Goal: Information Seeking & Learning: Check status

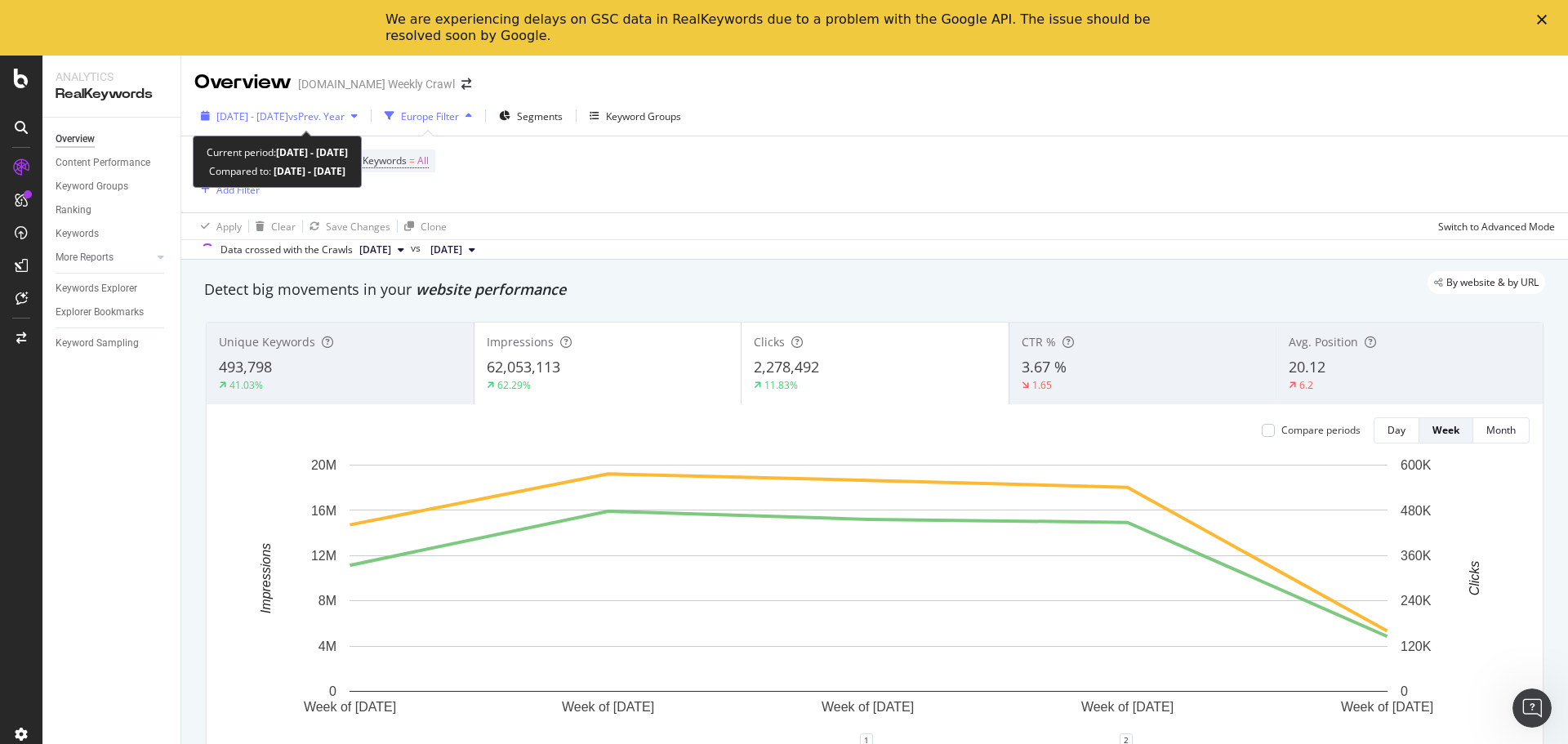
click at [344, 115] on span "vs Prev. Year" at bounding box center [316, 116] width 57 height 14
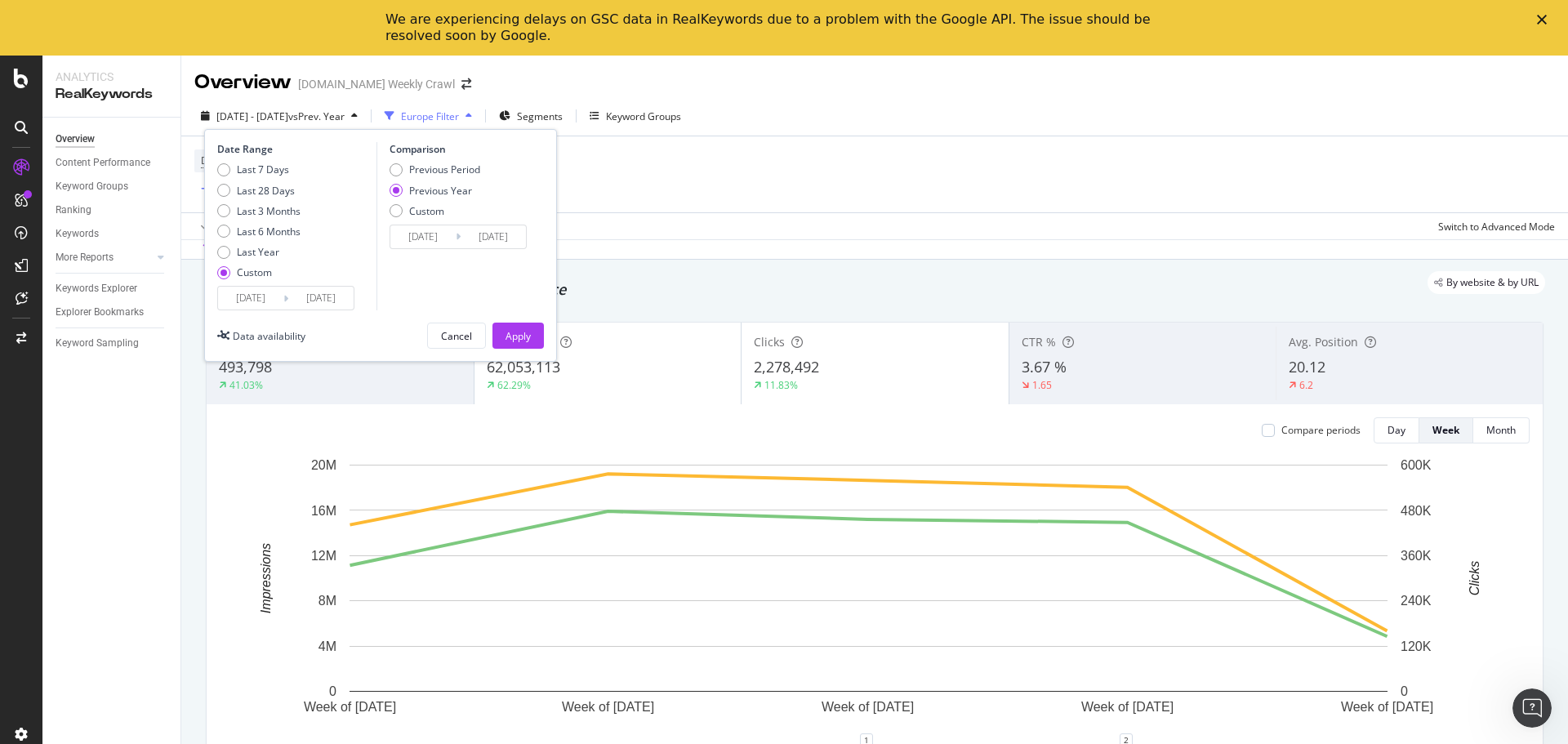
click at [741, 240] on div "Data crossed with the Crawls [DATE] vs [DATE]" at bounding box center [875, 250] width 1387 height 20
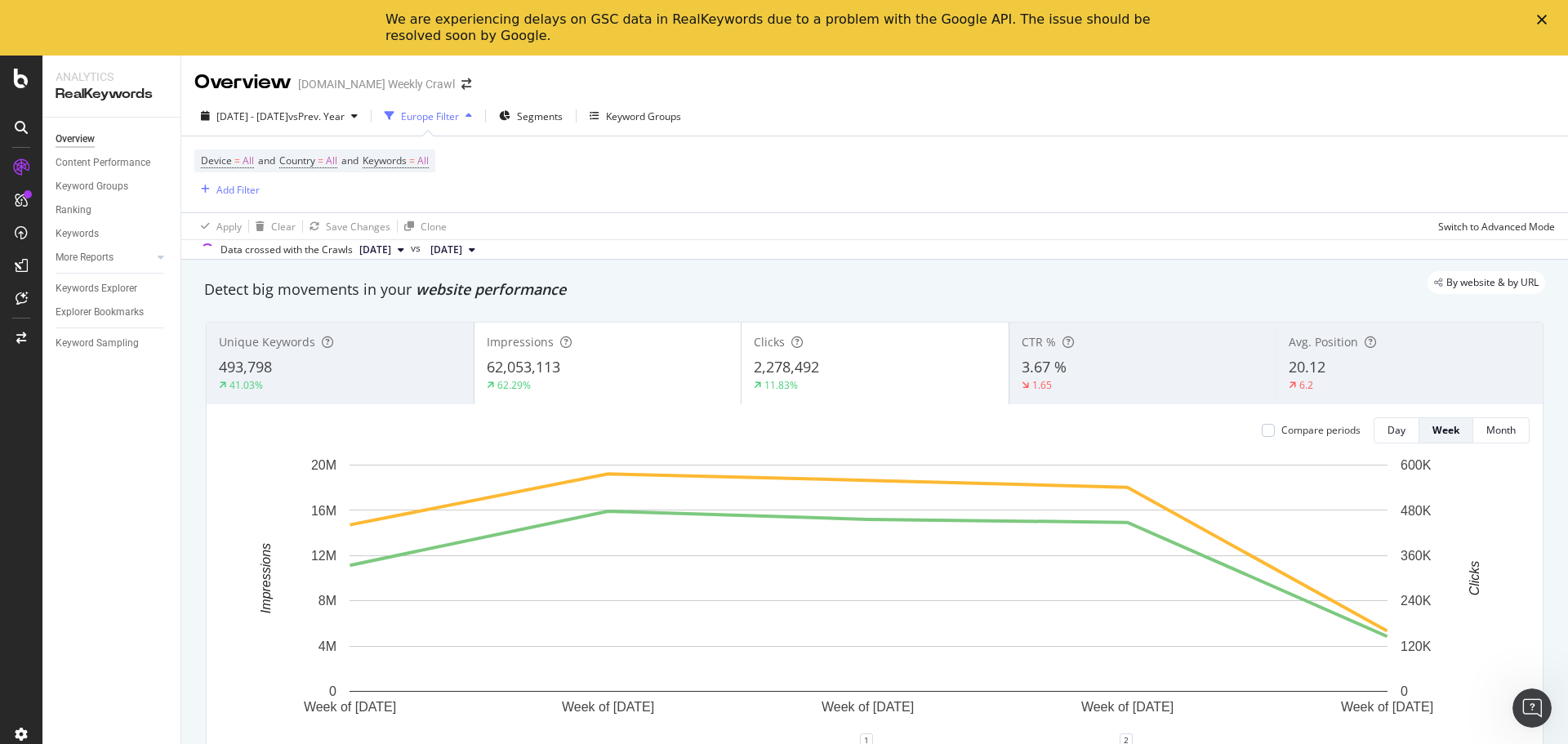
click at [459, 116] on div "Europe Filter" at bounding box center [430, 116] width 58 height 14
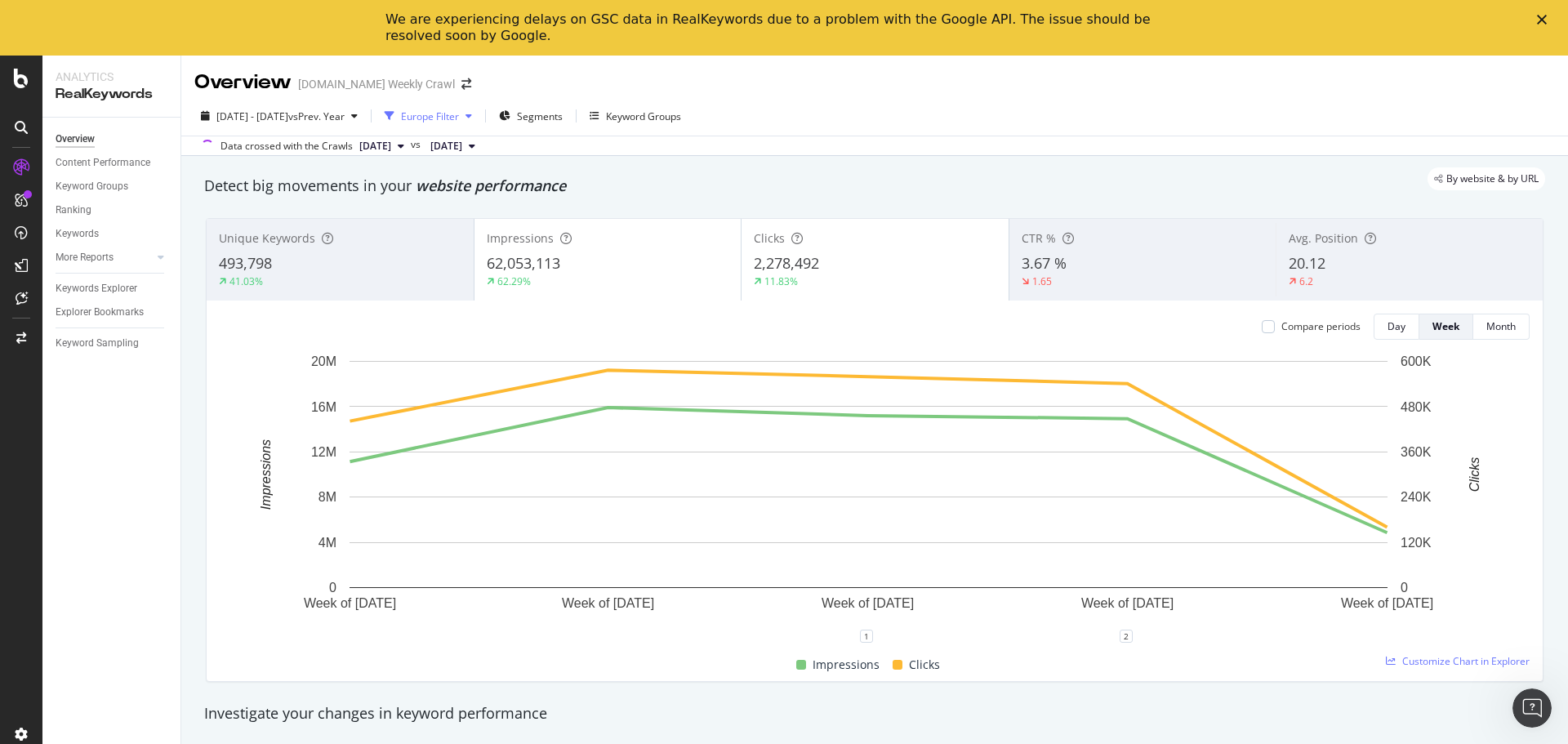
click at [459, 116] on div "Europe Filter" at bounding box center [430, 116] width 58 height 14
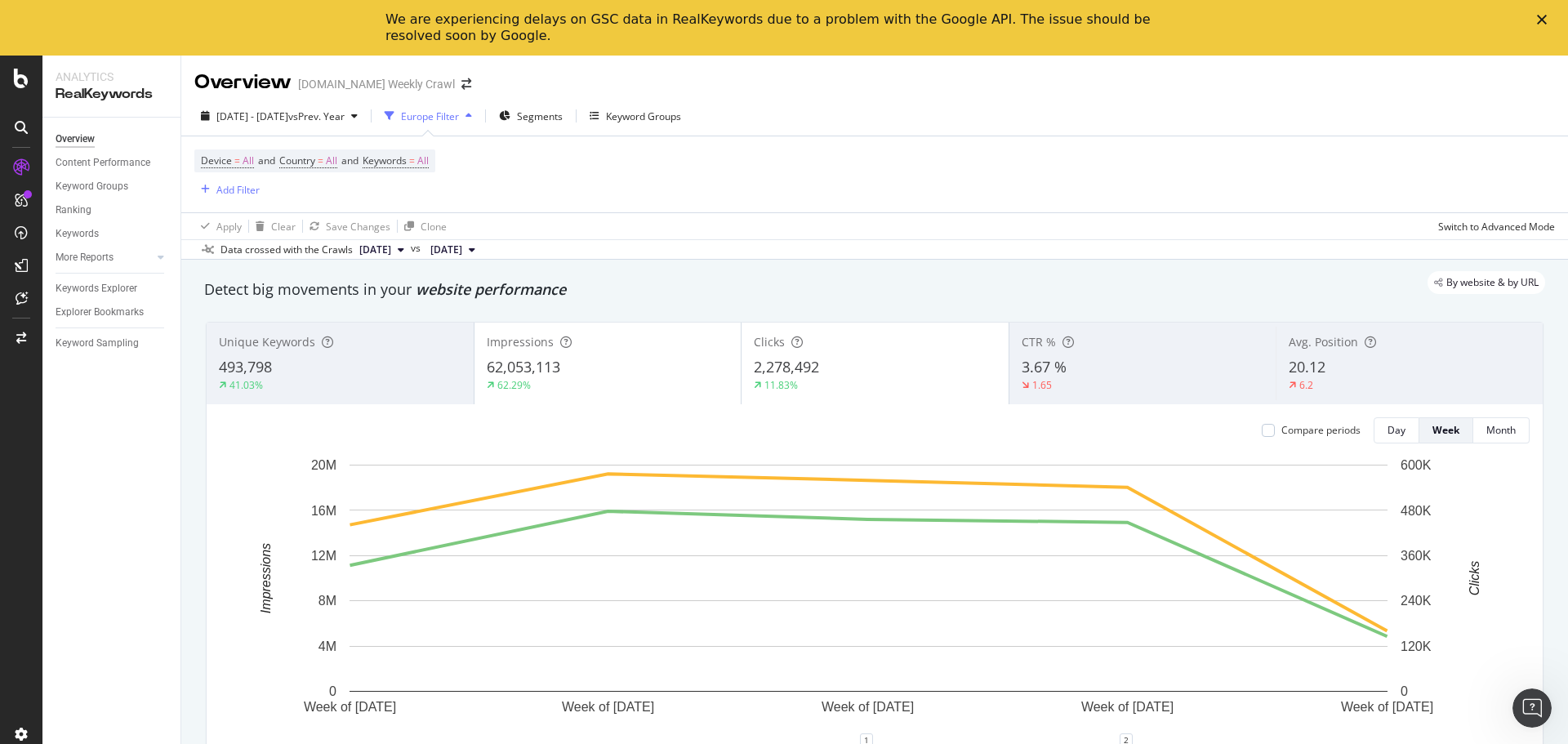
click at [479, 116] on div "button" at bounding box center [469, 116] width 20 height 10
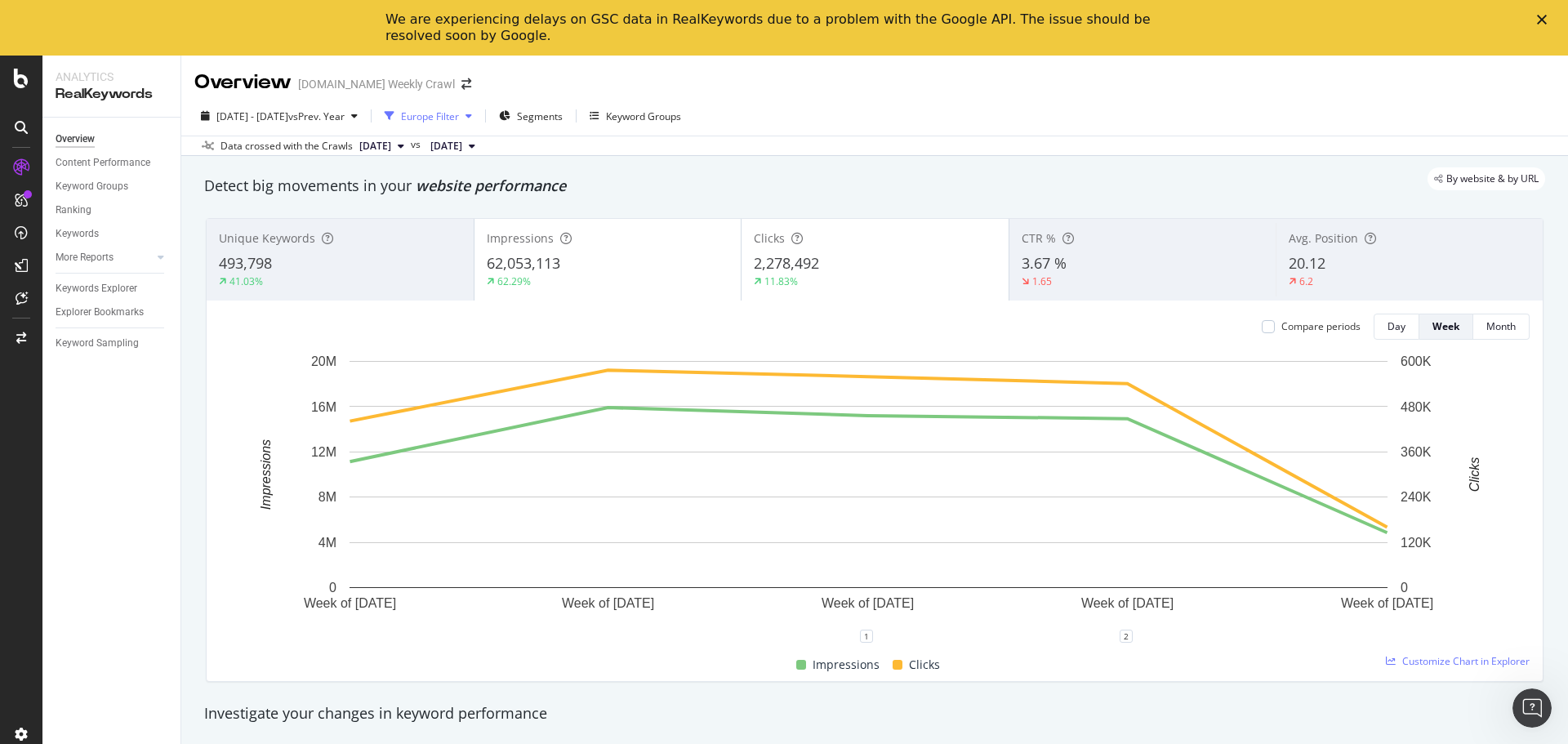
click at [479, 121] on div "Europe Filter" at bounding box center [428, 115] width 100 height 25
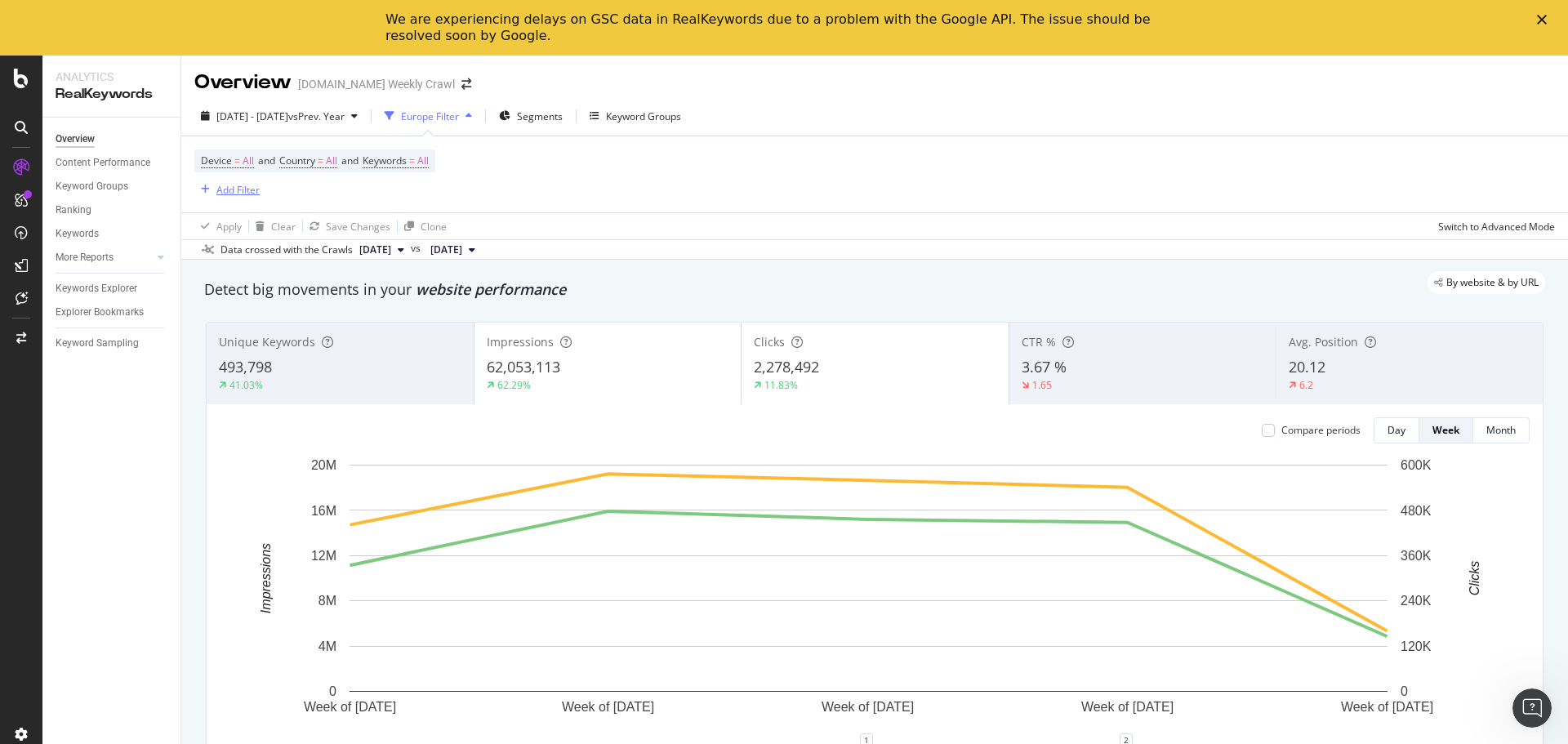
click at [213, 187] on div "button" at bounding box center [205, 190] width 22 height 10
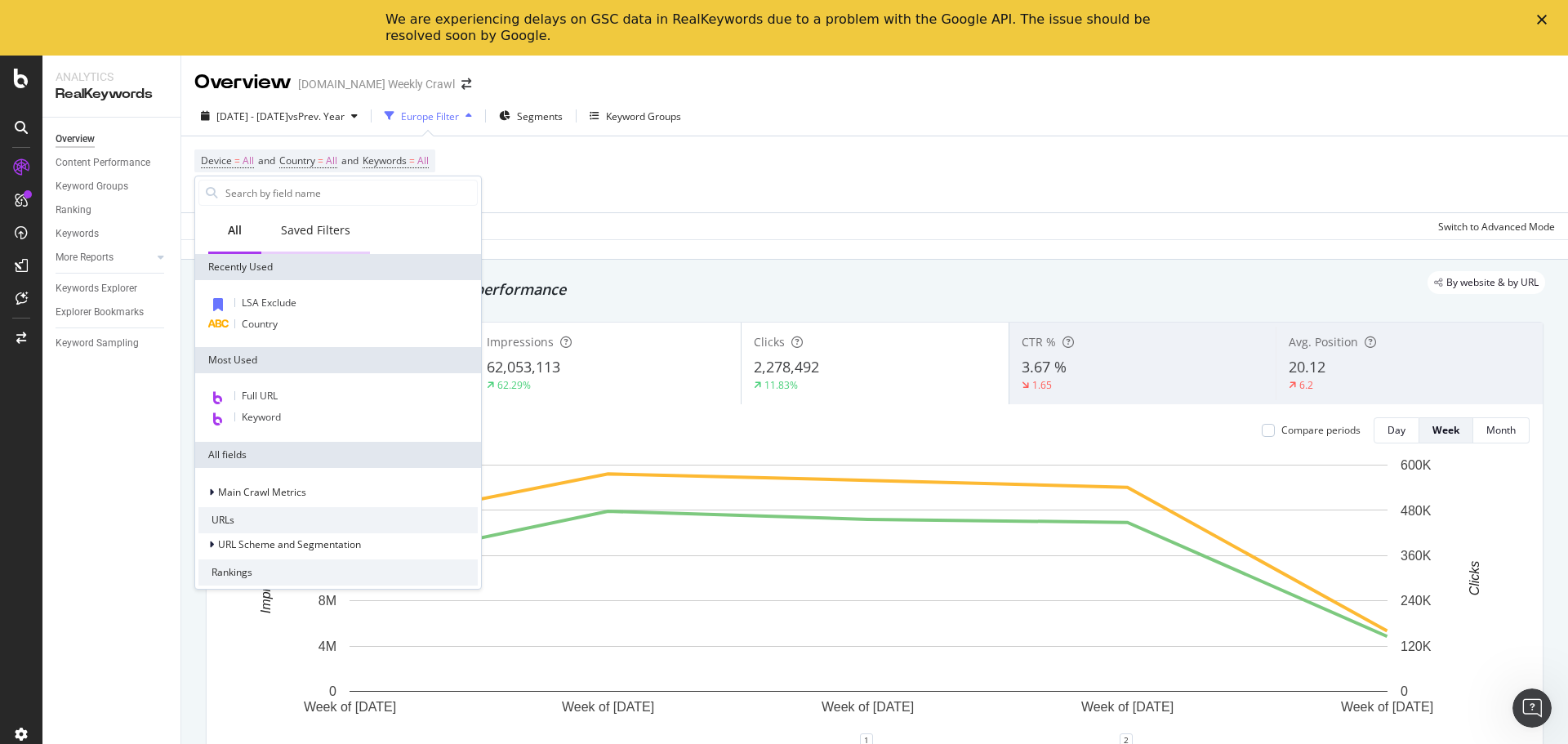
click at [303, 213] on div "Saved Filters" at bounding box center [315, 231] width 108 height 45
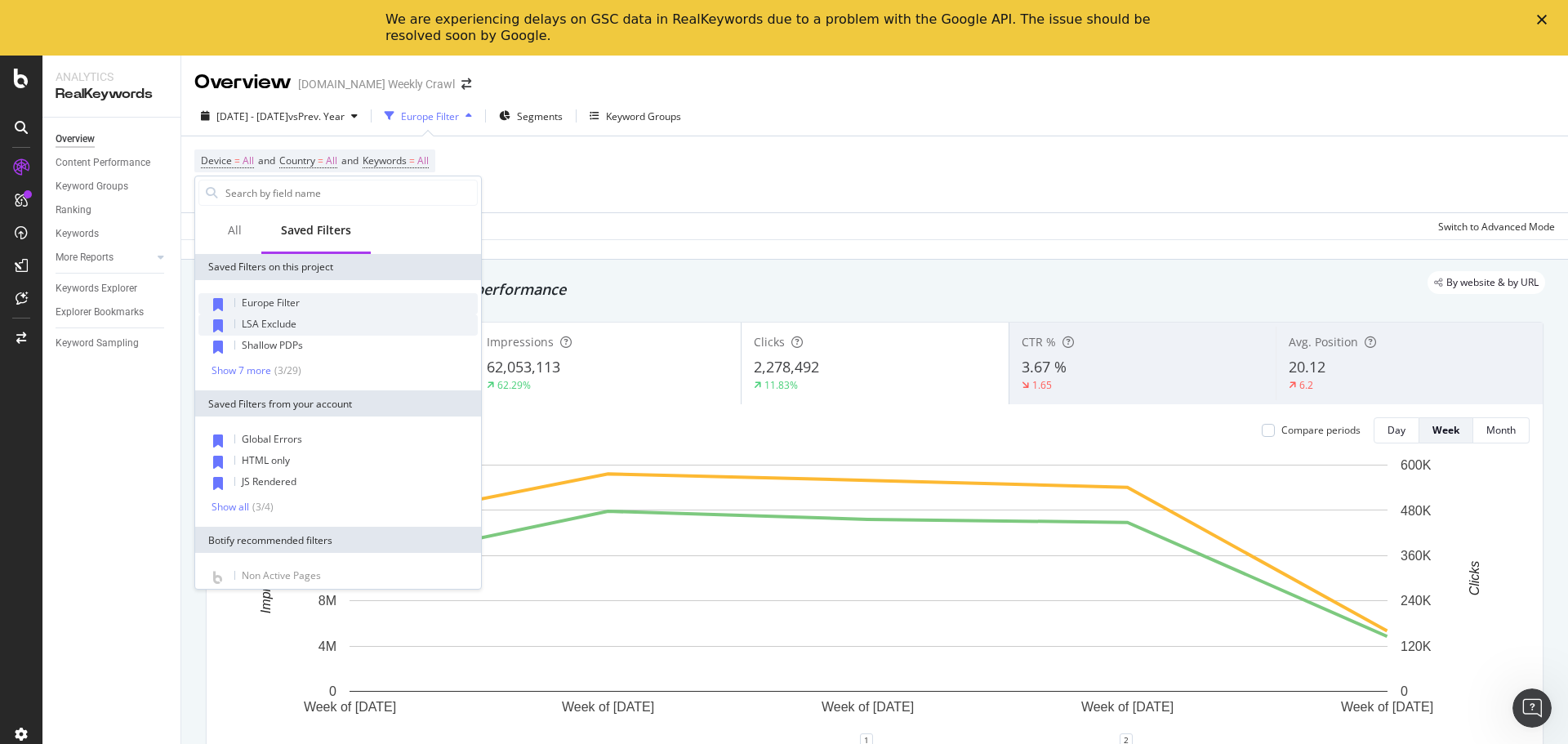
click at [312, 331] on div "LSA Exclude" at bounding box center [338, 324] width 280 height 21
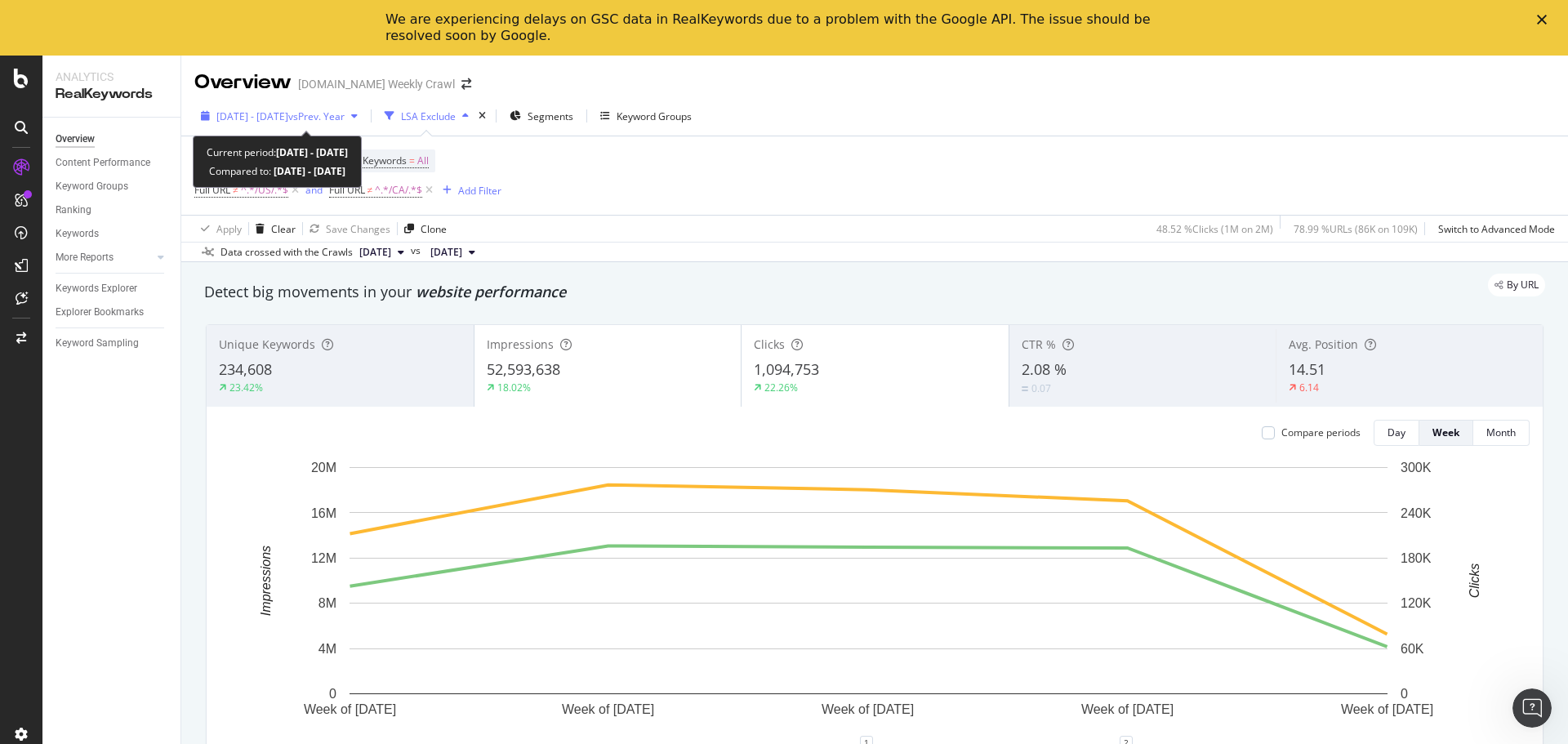
click at [339, 113] on span "vs Prev. Year" at bounding box center [316, 116] width 57 height 14
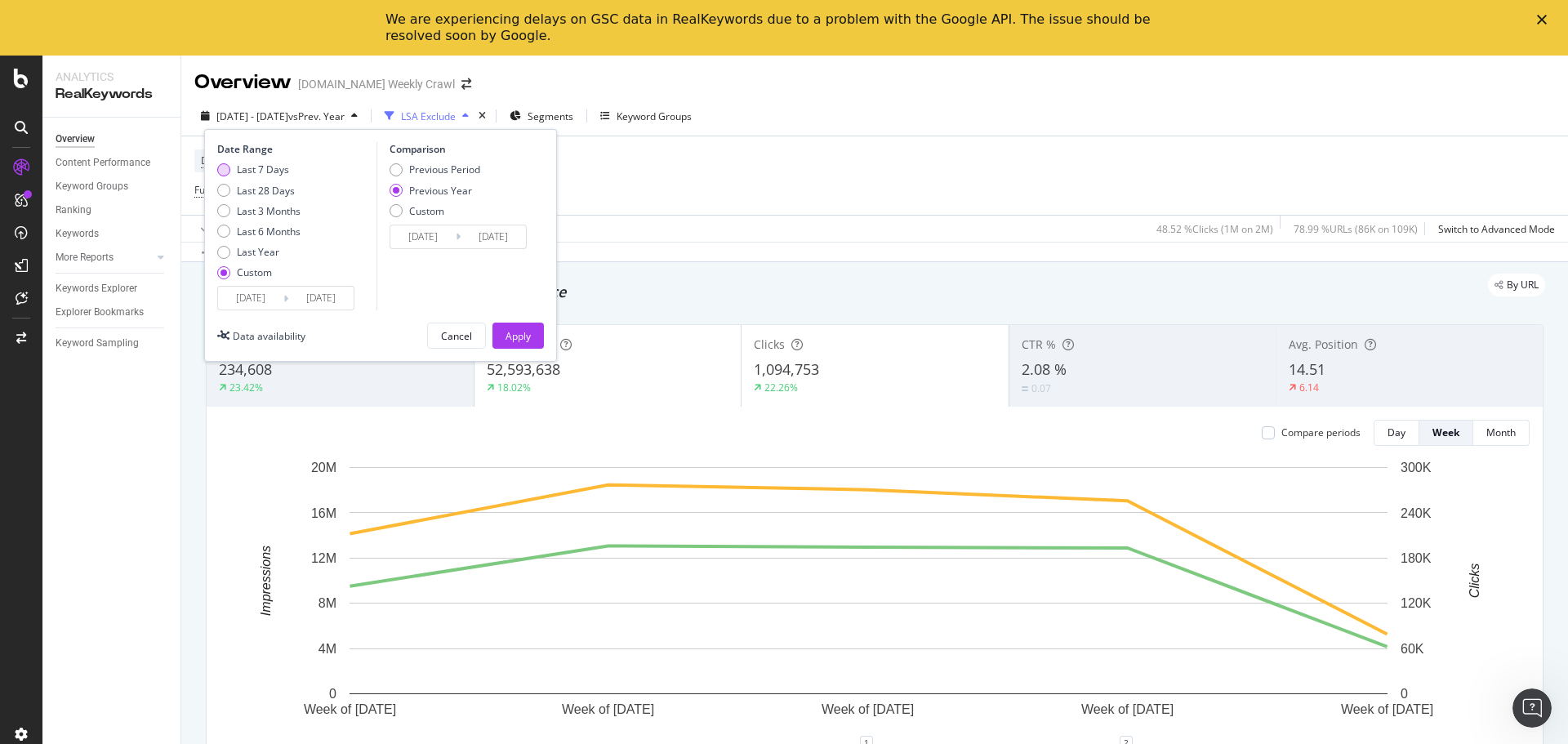
click at [277, 176] on div "Last 7 Days" at bounding box center [263, 169] width 53 height 14
type input "[DATE]"
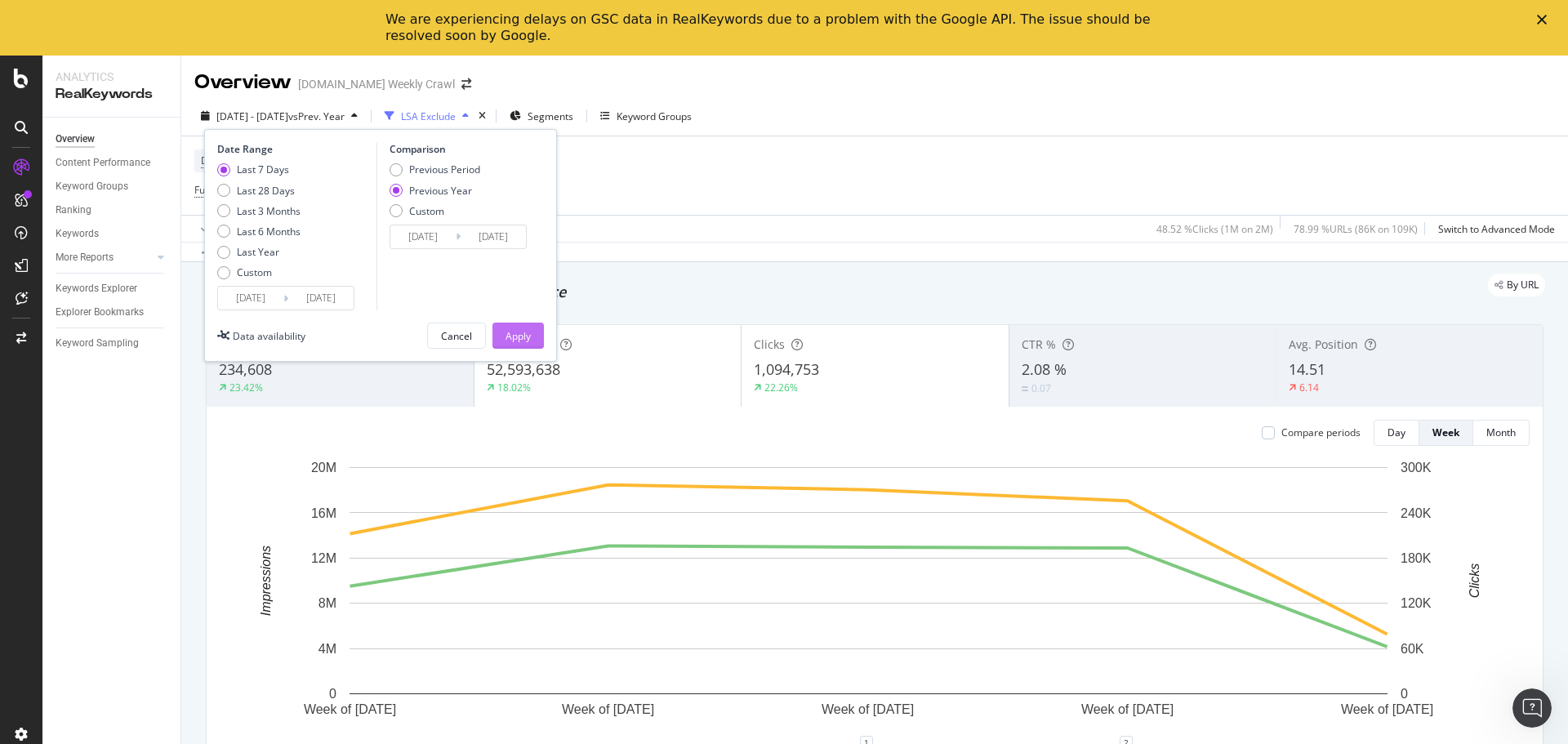
click at [534, 337] on button "Apply" at bounding box center [518, 335] width 52 height 26
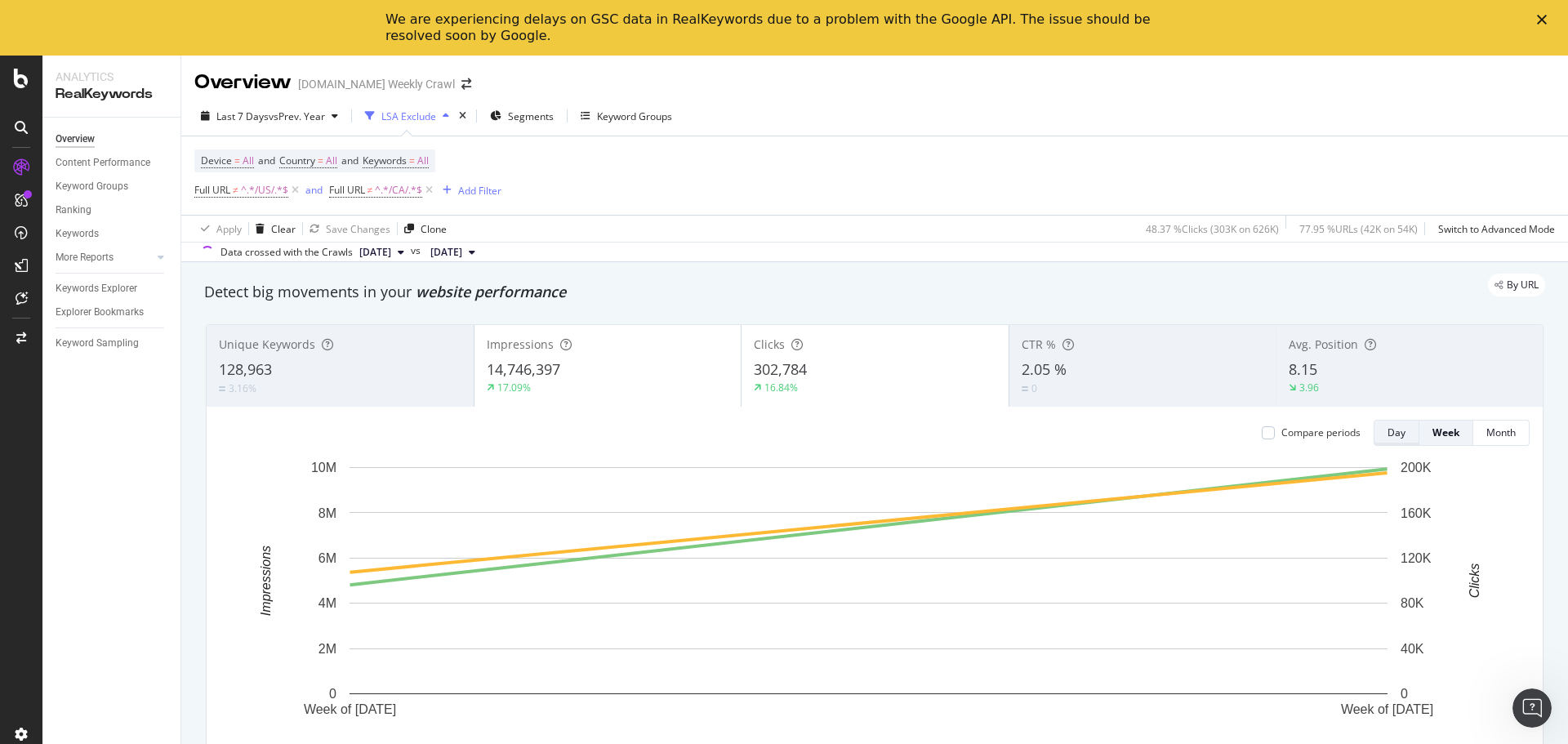
click at [1374, 432] on button "Day" at bounding box center [1397, 433] width 46 height 26
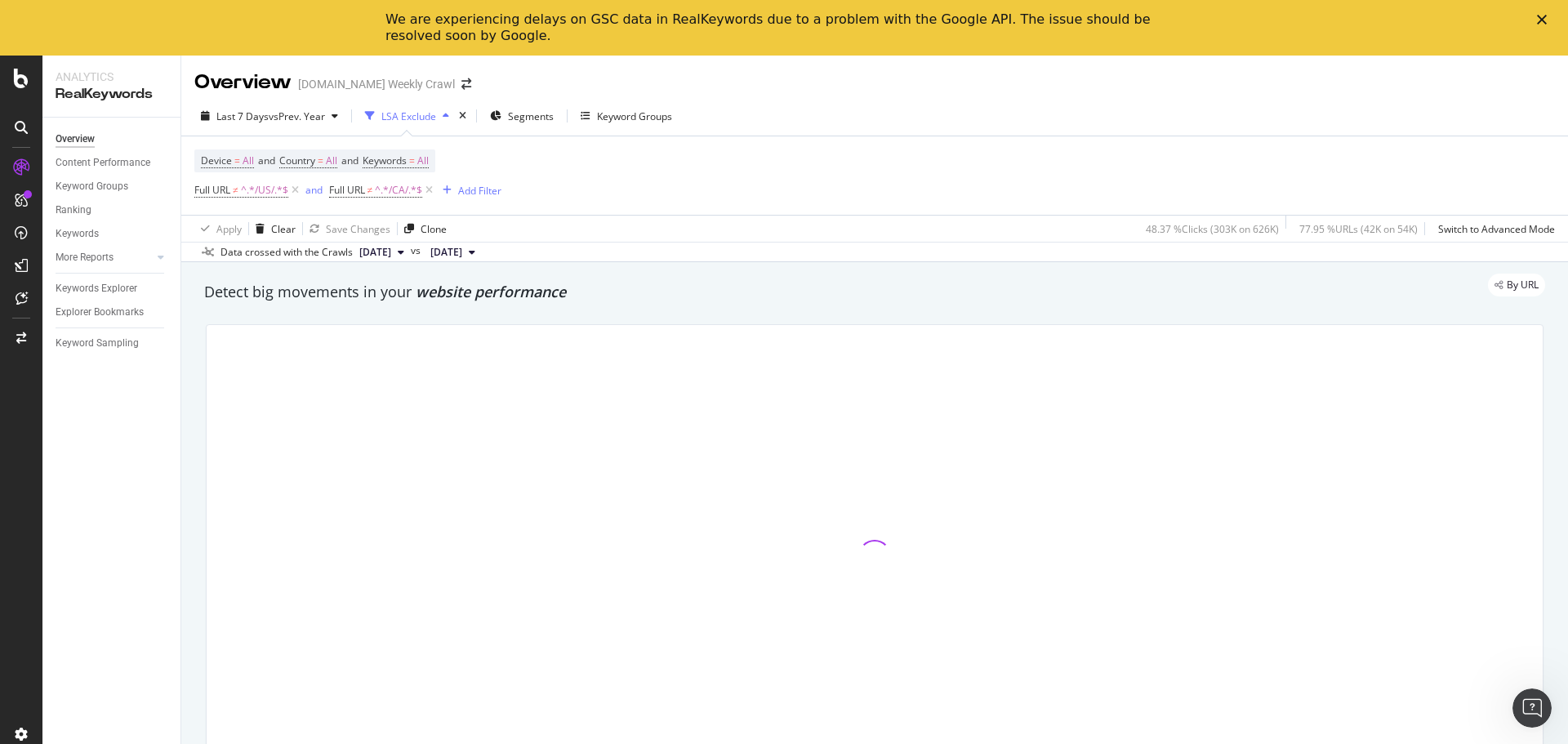
click at [1236, 474] on div at bounding box center [875, 556] width 1336 height 463
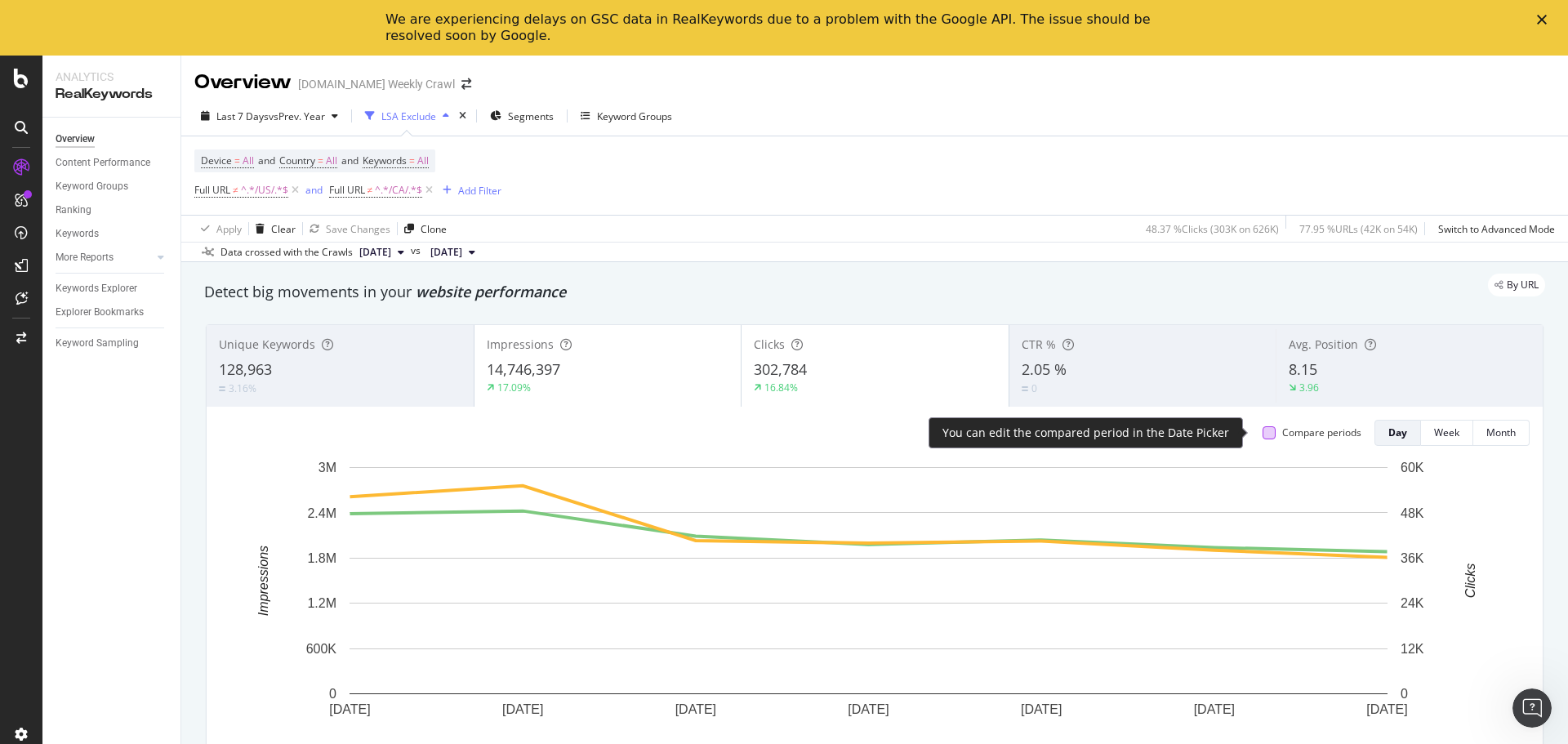
click at [1263, 435] on div at bounding box center [1269, 433] width 13 height 13
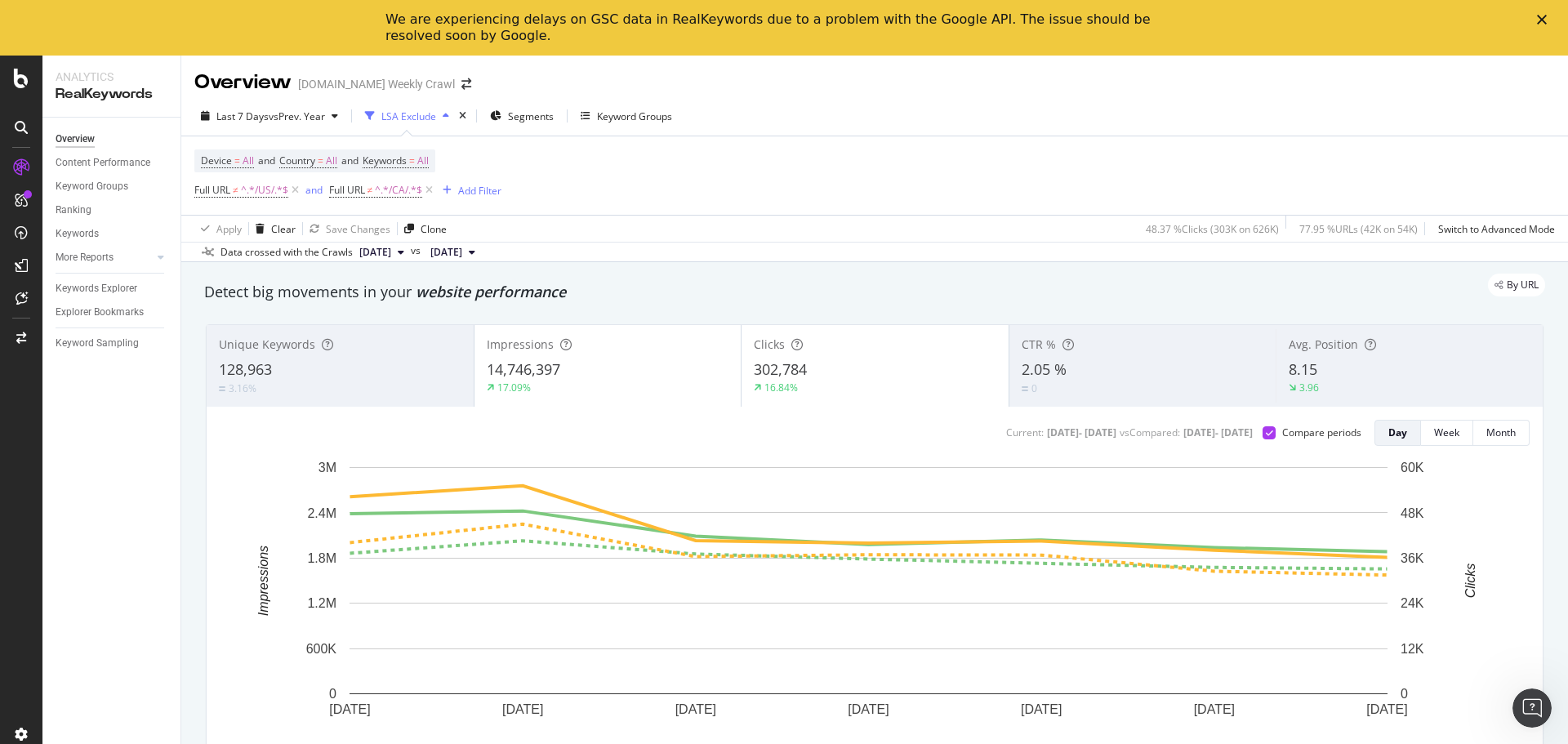
click at [443, 119] on div "button" at bounding box center [446, 116] width 20 height 10
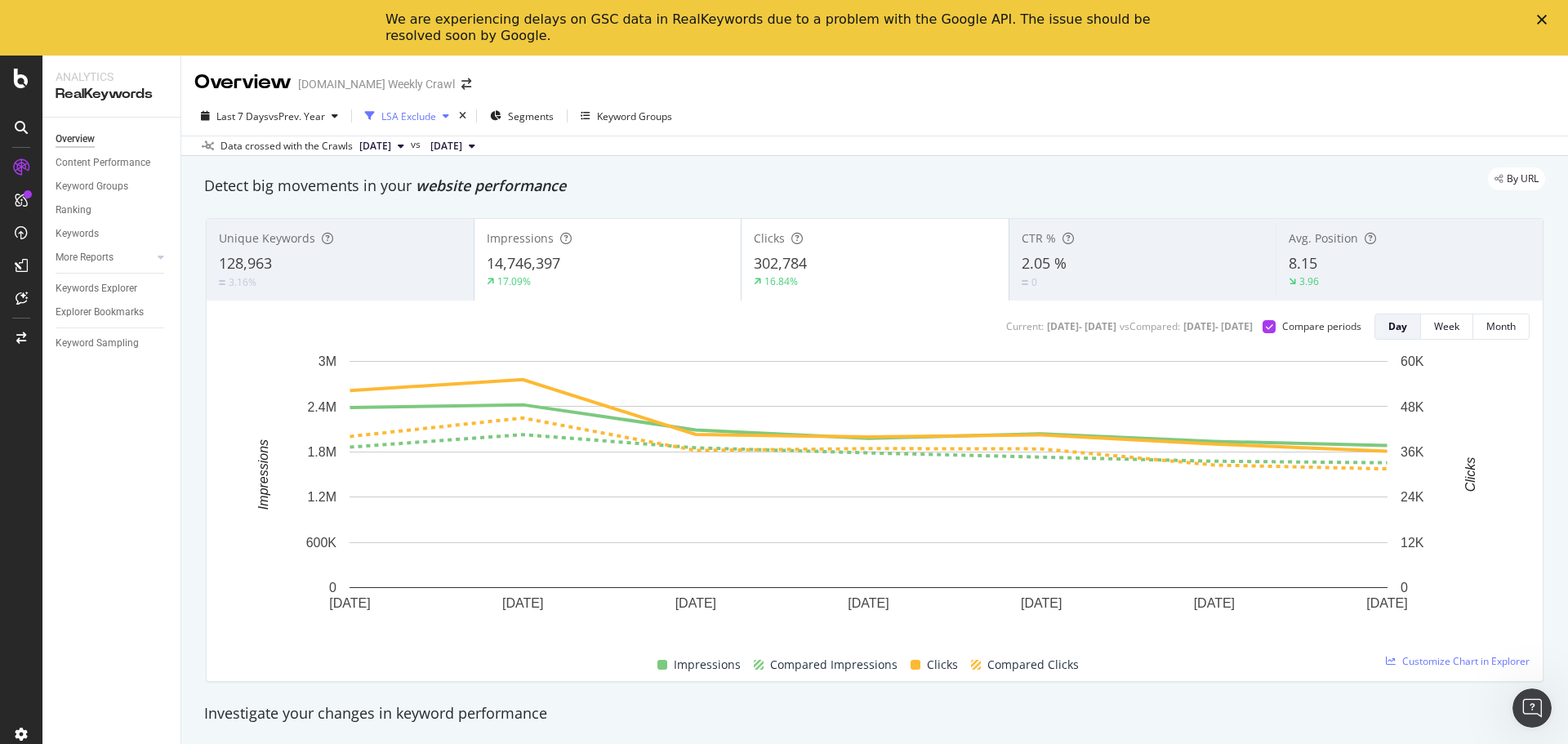
click at [440, 122] on div "LSA Exclude" at bounding box center [407, 115] width 98 height 25
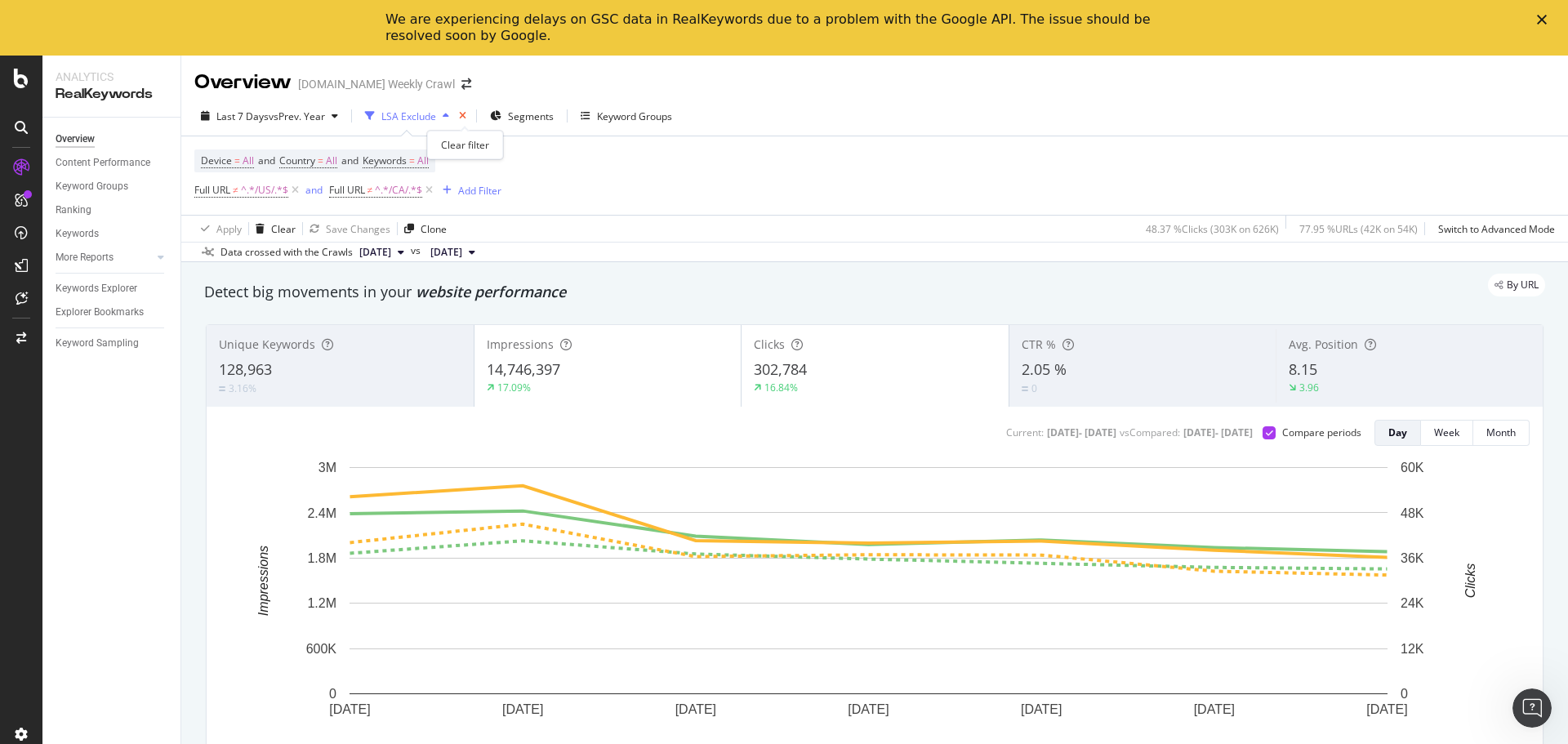
click at [467, 111] on icon "times" at bounding box center [462, 116] width 7 height 10
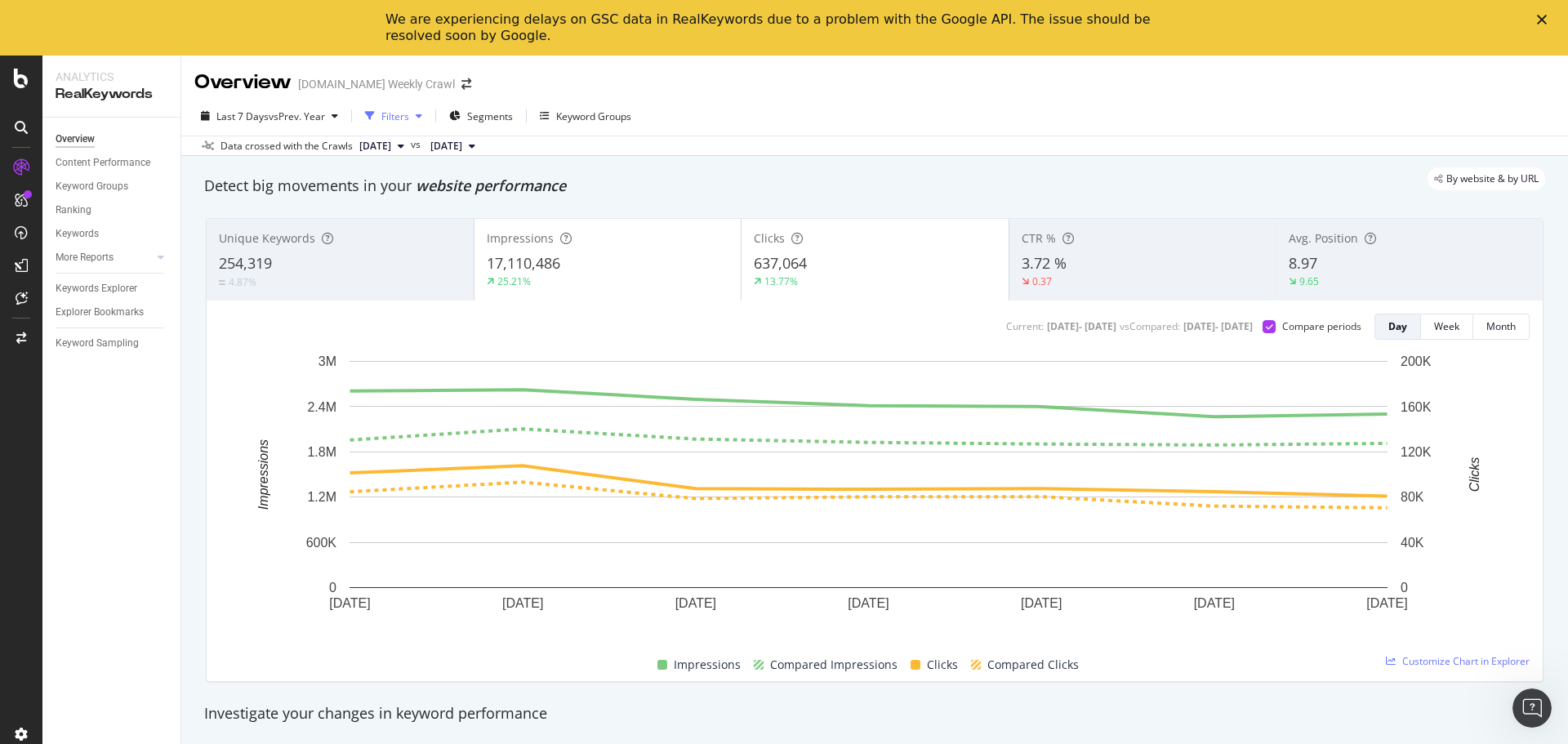
click at [424, 121] on div "Filters" at bounding box center [393, 115] width 71 height 25
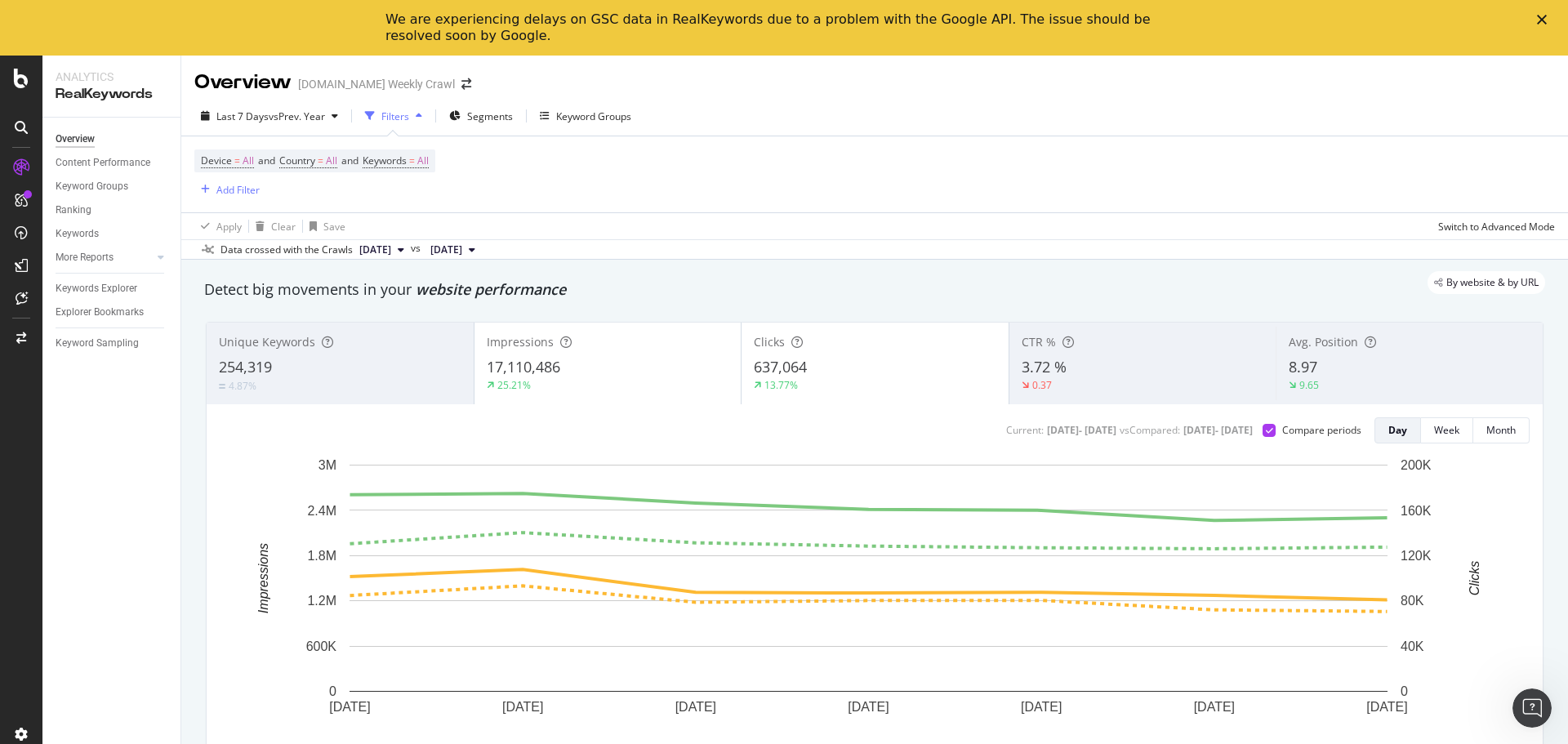
click at [424, 121] on div "Filters" at bounding box center [393, 115] width 71 height 25
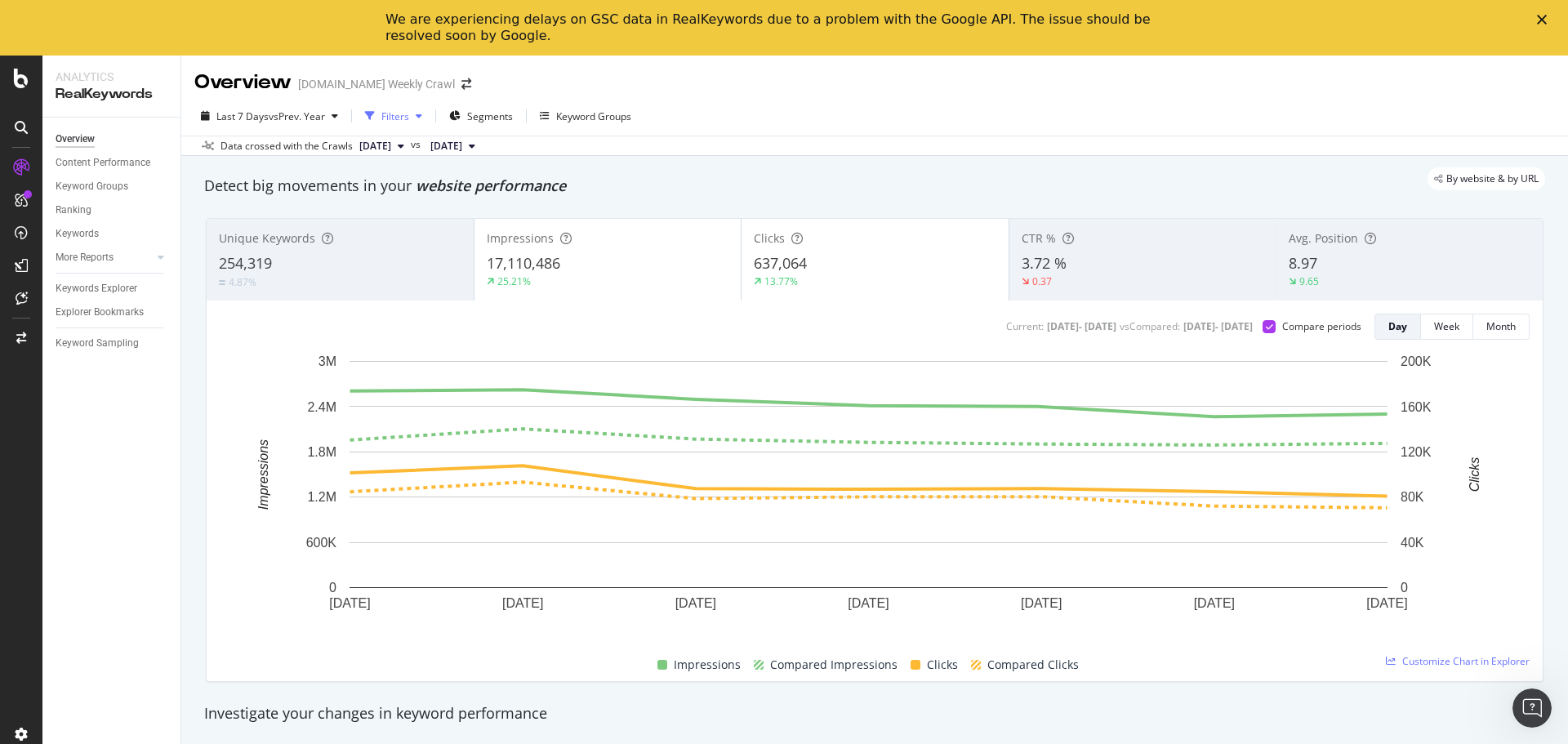
click at [424, 121] on div "Filters" at bounding box center [393, 115] width 71 height 25
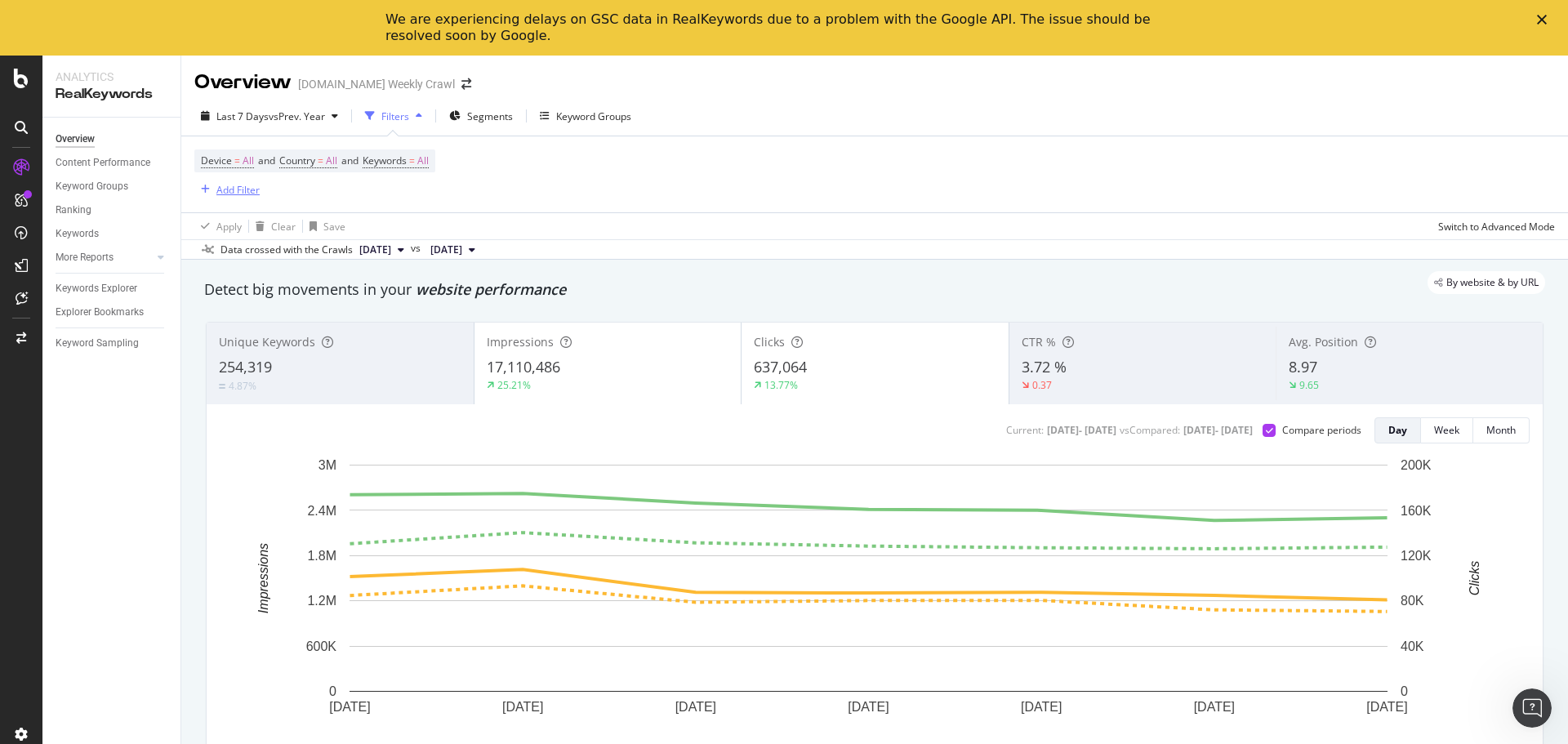
click at [203, 192] on icon "button" at bounding box center [205, 190] width 9 height 10
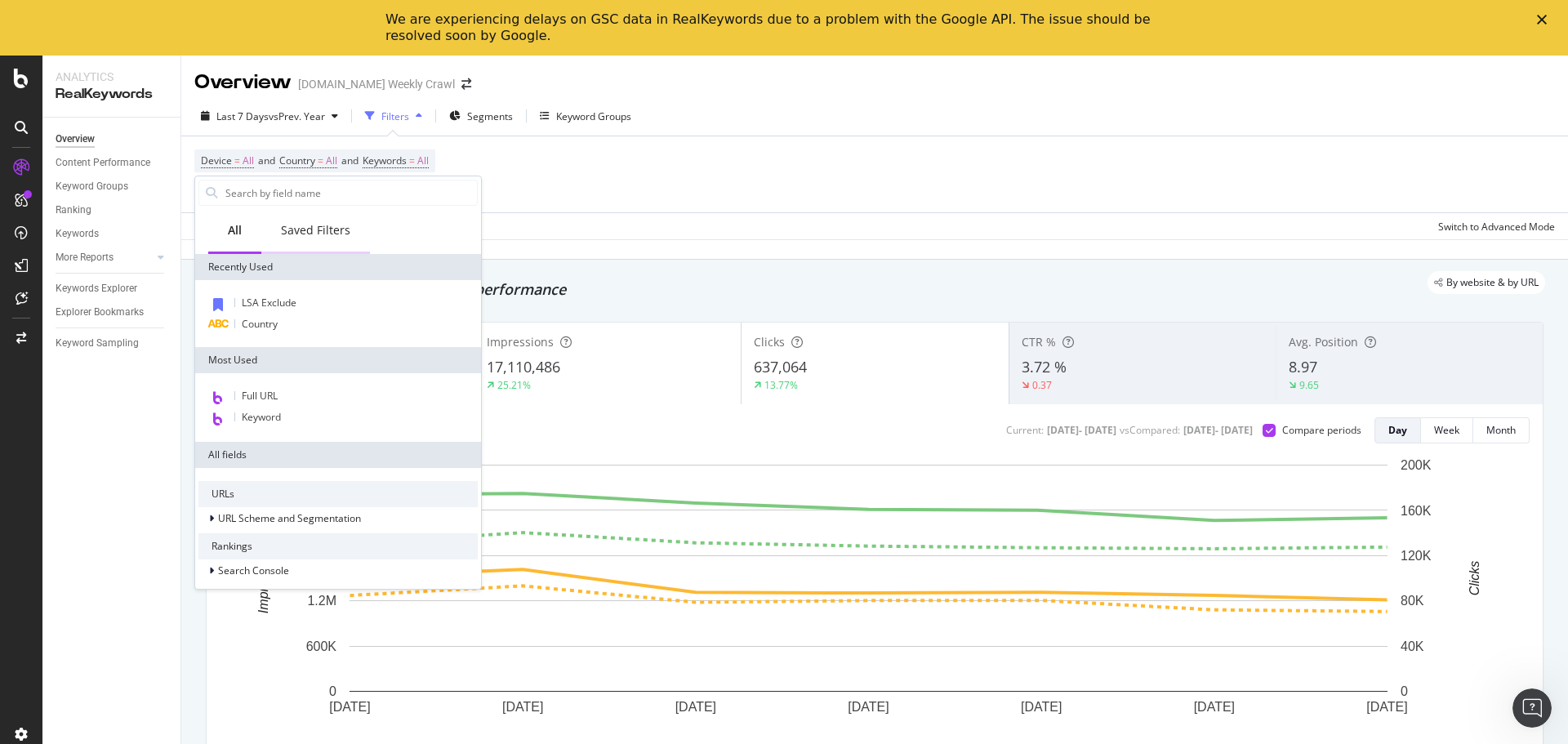
click at [345, 236] on div "Saved Filters" at bounding box center [315, 230] width 70 height 16
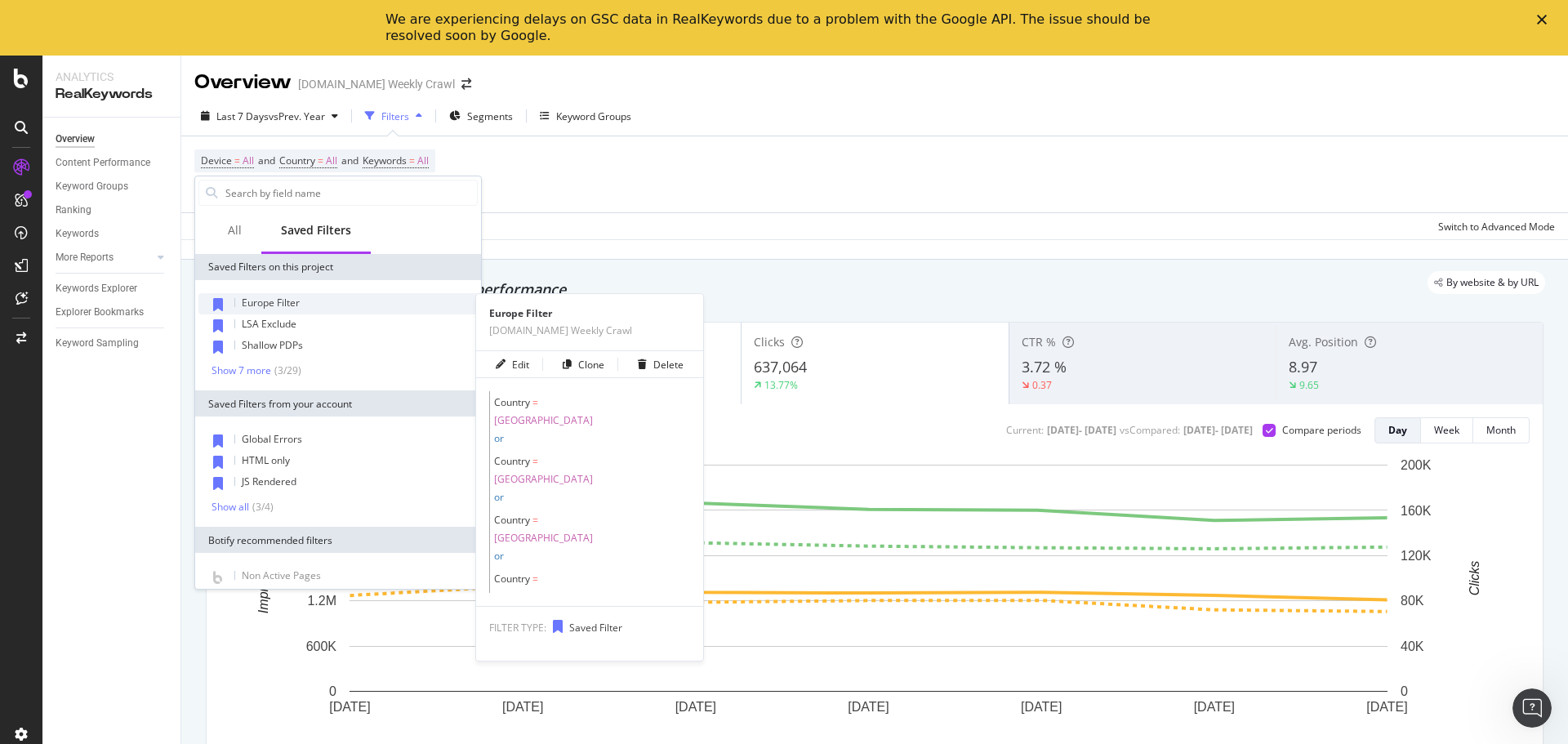
click at [300, 299] on div "Europe Filter" at bounding box center [338, 303] width 280 height 21
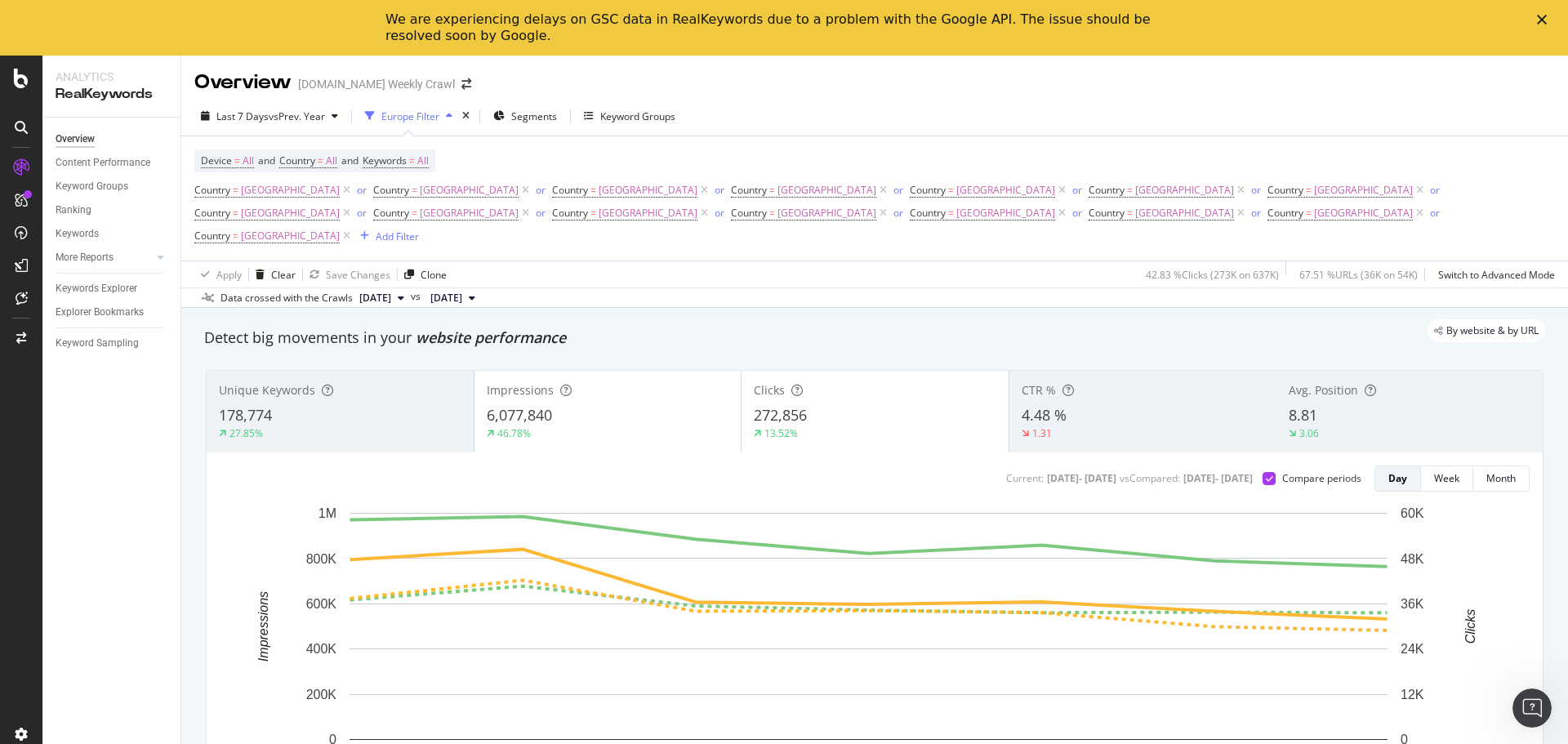
click at [435, 121] on div "Europe Filter" at bounding box center [410, 116] width 58 height 14
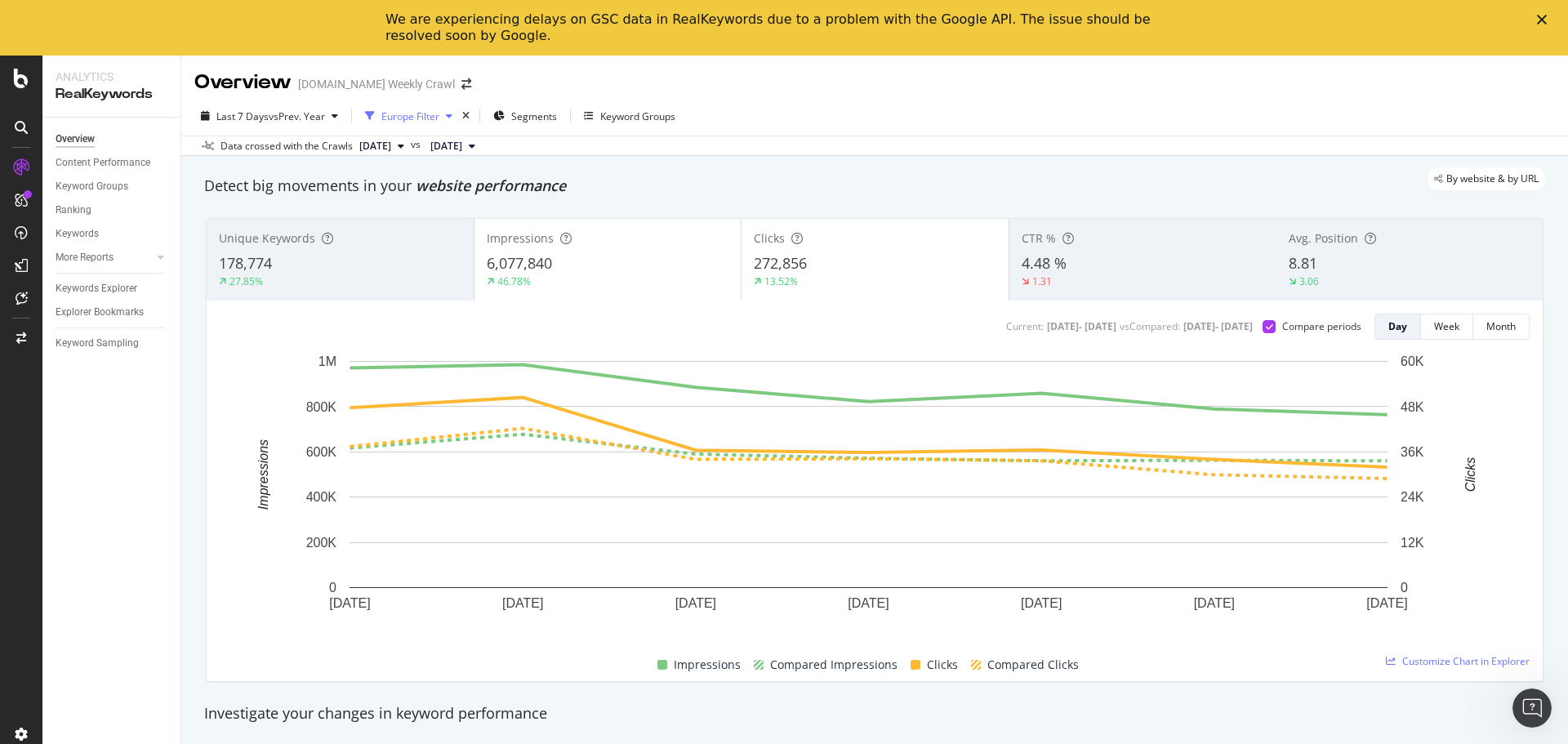
click at [435, 121] on div "Europe Filter" at bounding box center [410, 116] width 58 height 14
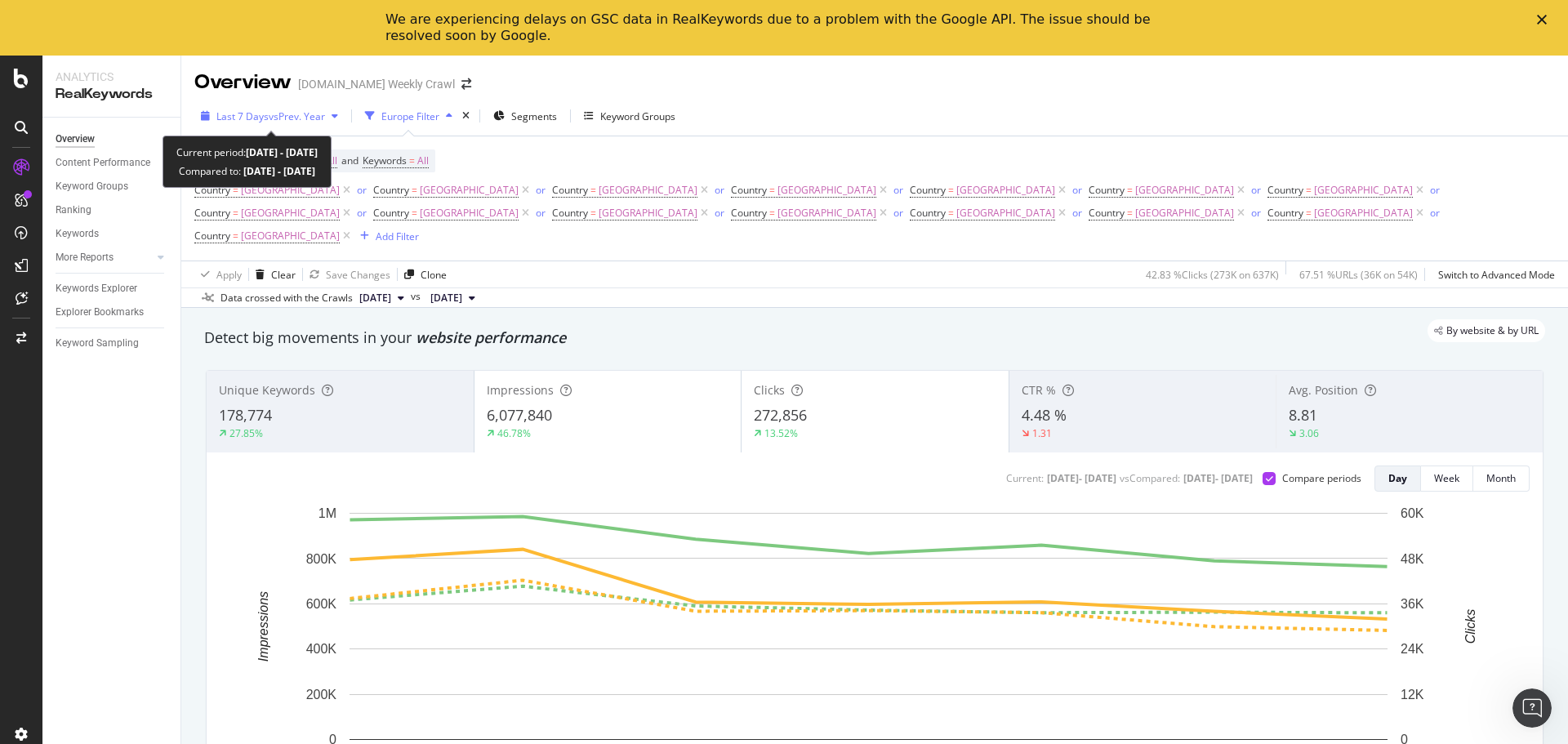
click at [310, 116] on span "vs Prev. Year" at bounding box center [296, 116] width 57 height 14
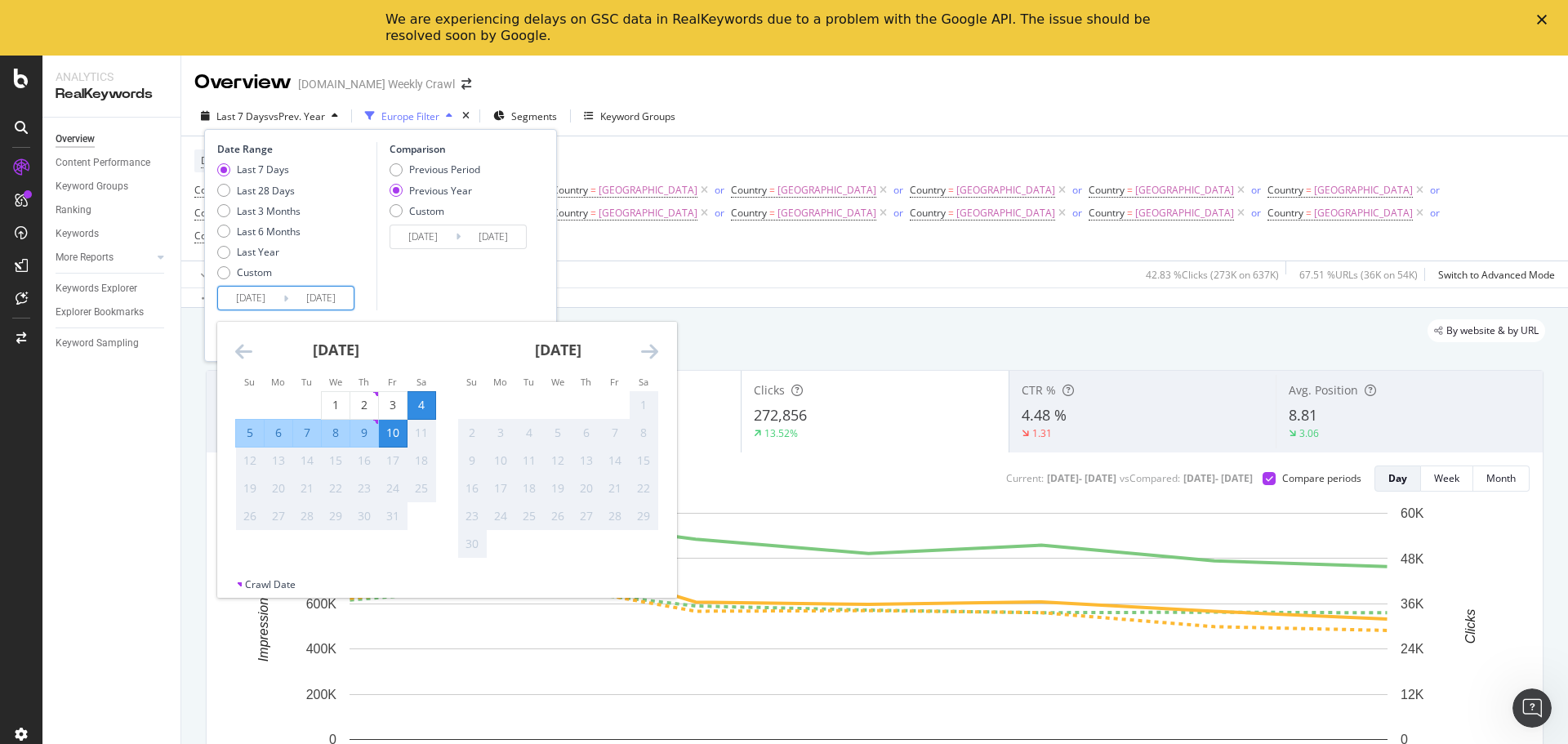
click at [268, 296] on input "[DATE]" at bounding box center [251, 297] width 66 height 23
click at [242, 350] on icon "Move backward to switch to the previous month." at bounding box center [243, 351] width 17 height 20
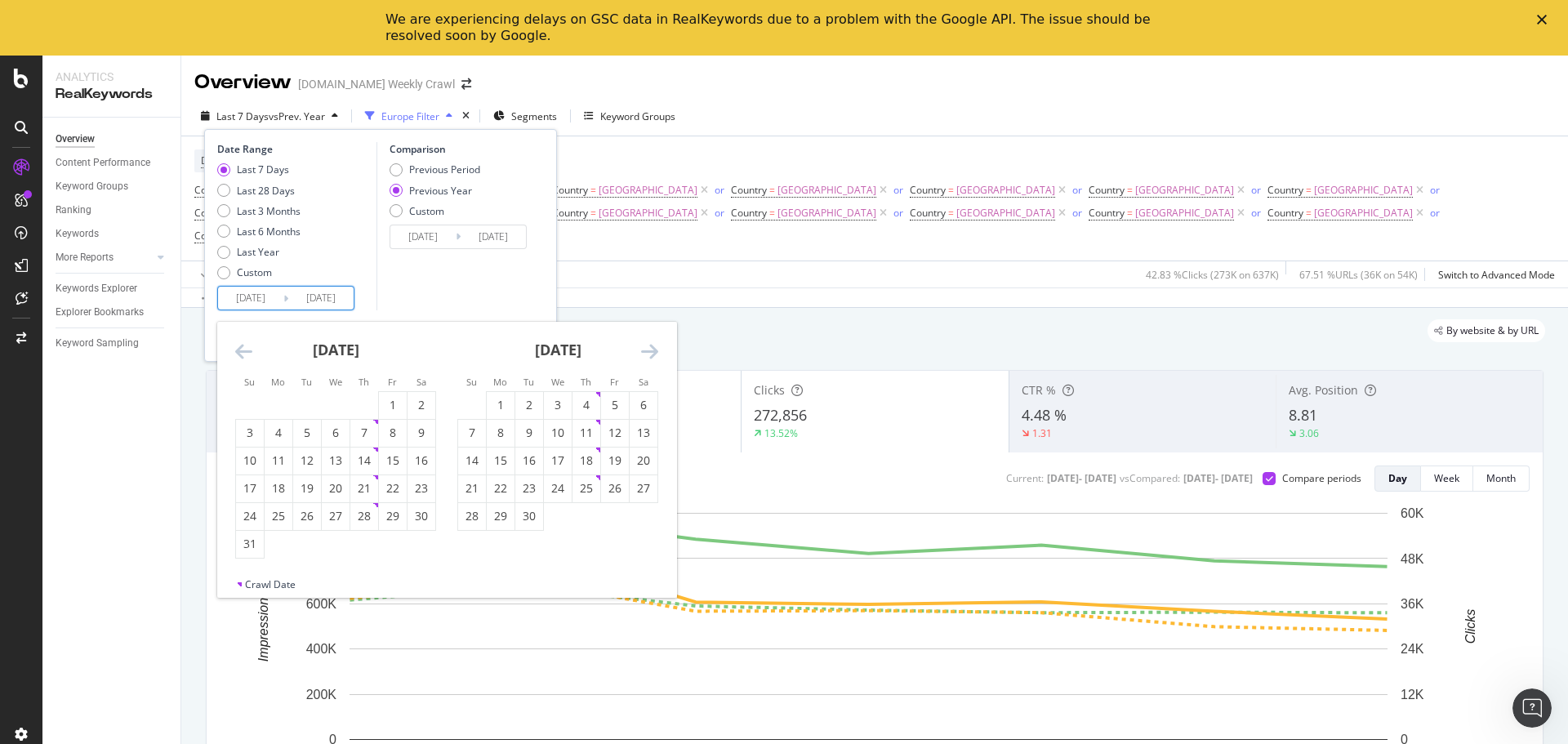
click at [242, 350] on icon "Move backward to switch to the previous month." at bounding box center [243, 351] width 17 height 20
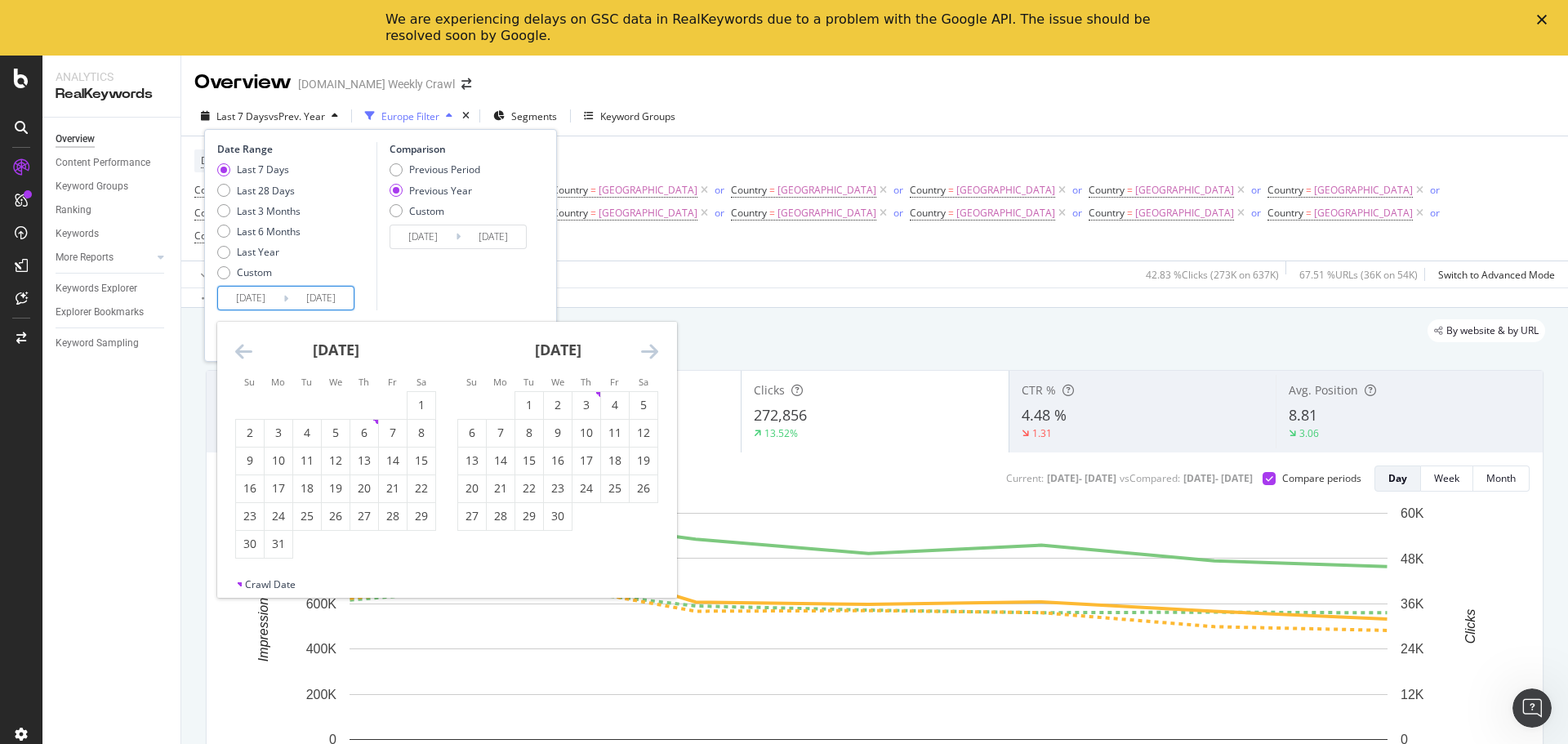
click at [242, 350] on icon "Move backward to switch to the previous month." at bounding box center [243, 351] width 17 height 20
click at [422, 170] on div "Previous Period" at bounding box center [444, 169] width 71 height 14
type input "[DATE]"
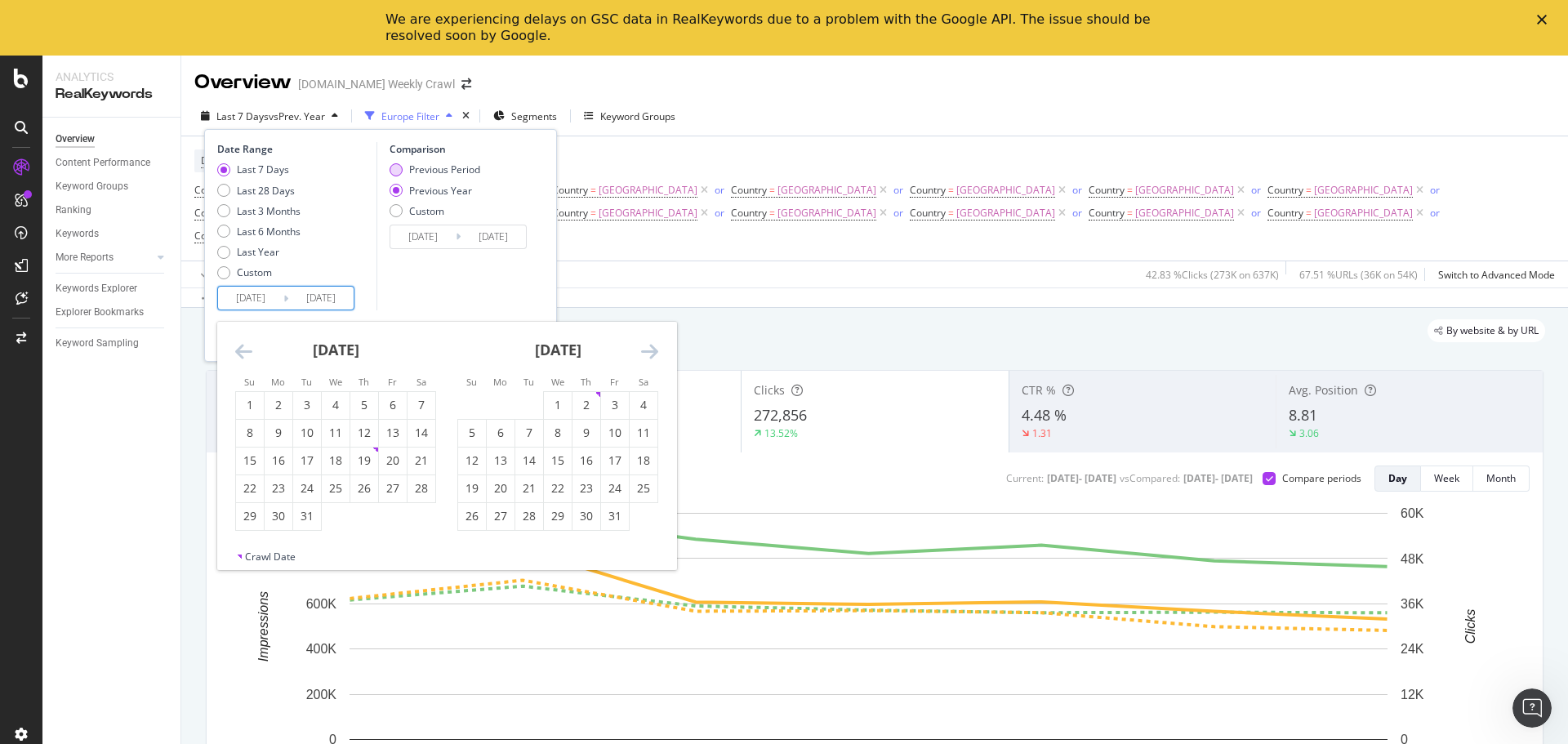
type input "[DATE]"
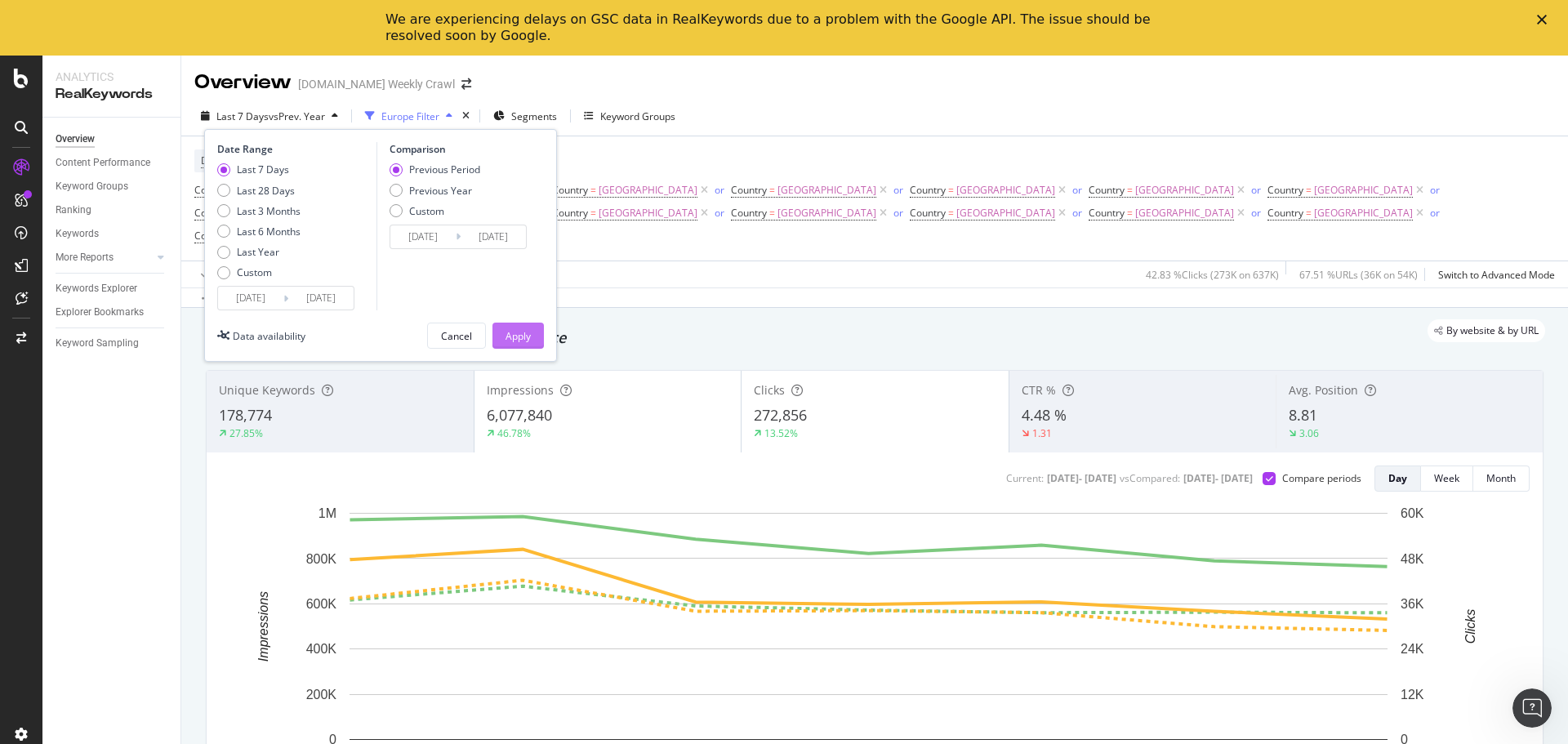
click at [533, 337] on button "Apply" at bounding box center [518, 335] width 52 height 26
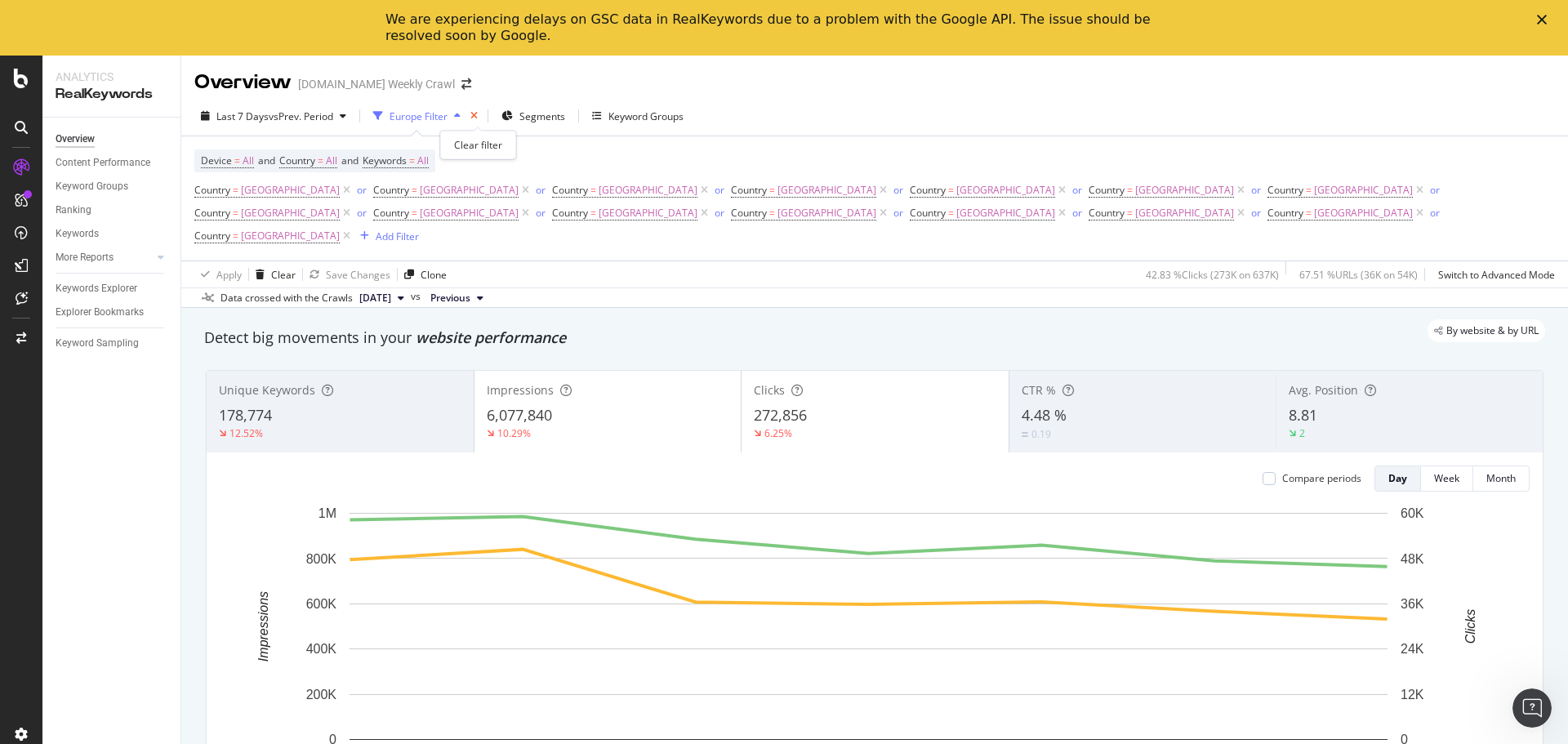
click at [477, 118] on icon "times" at bounding box center [474, 116] width 7 height 10
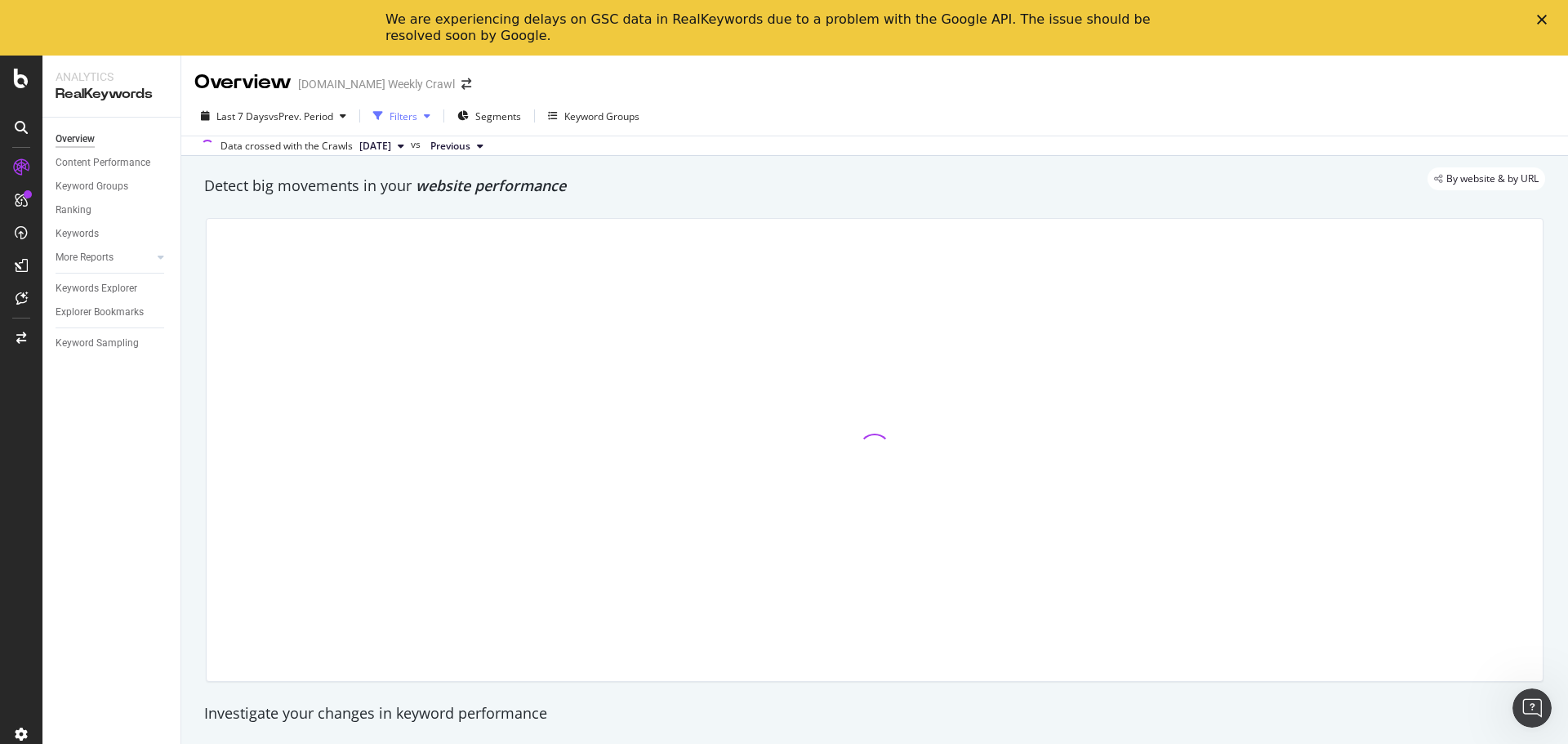
click at [409, 122] on div "Filters" at bounding box center [404, 116] width 28 height 14
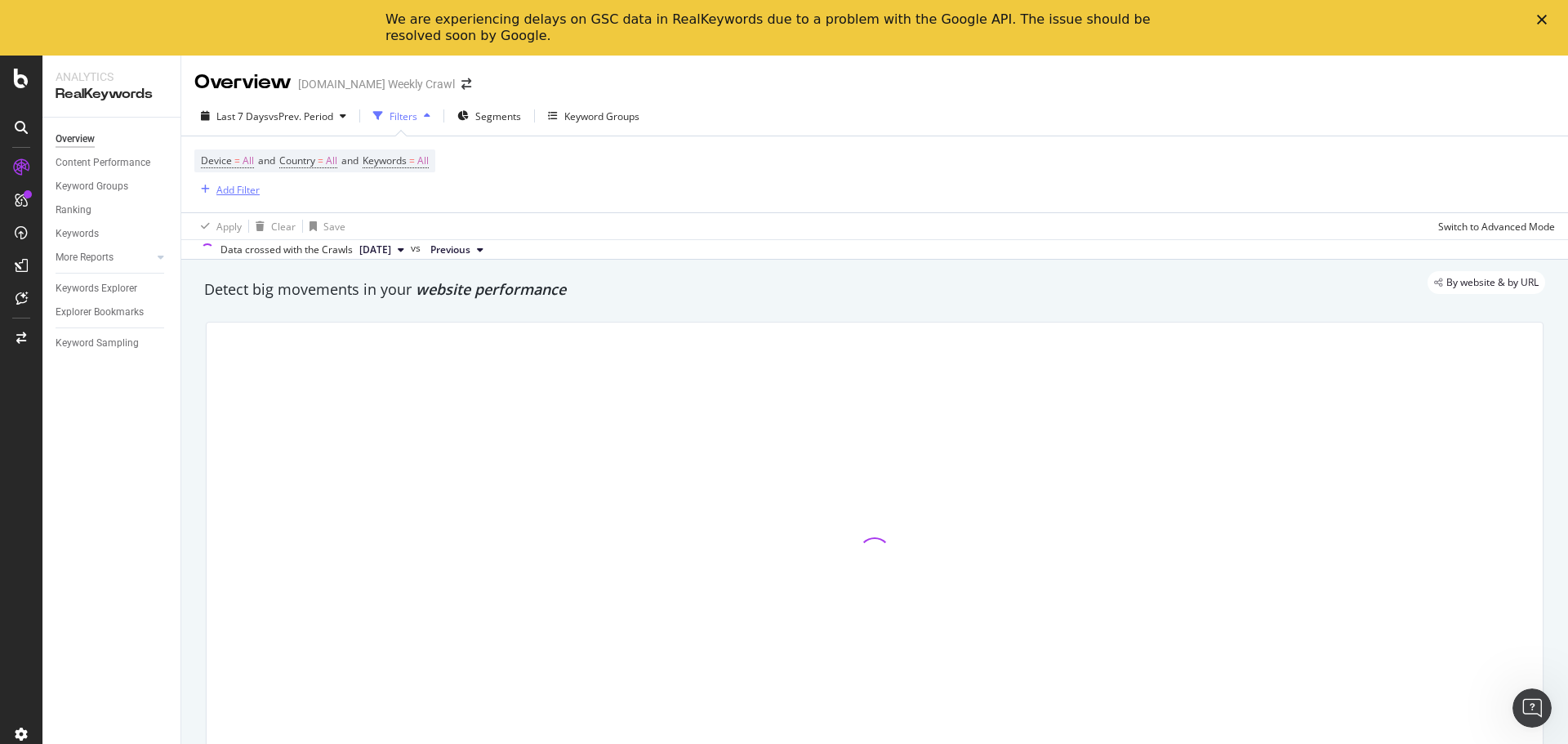
click at [221, 193] on div "Add Filter" at bounding box center [239, 190] width 44 height 14
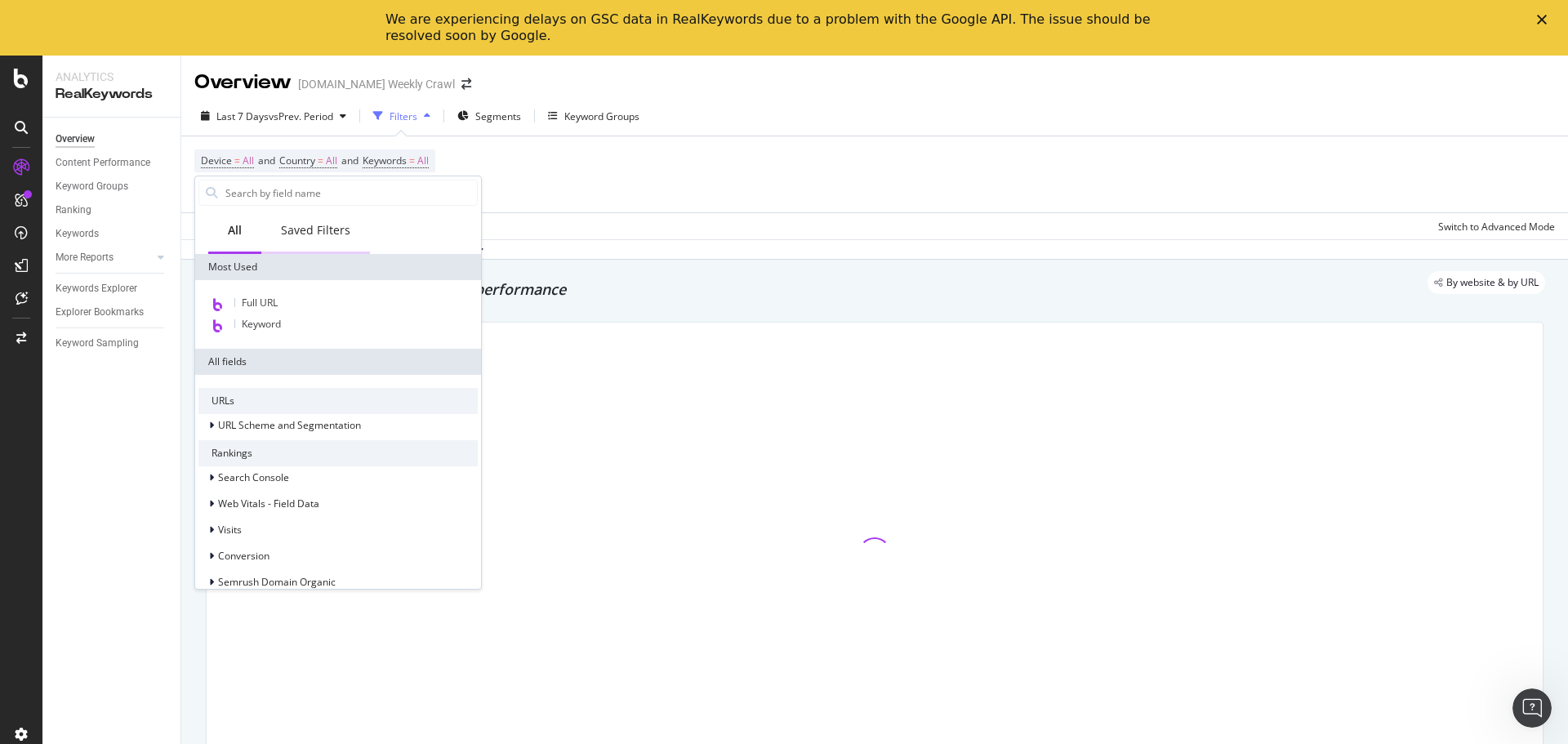
click at [321, 231] on div "Saved Filters" at bounding box center [315, 230] width 70 height 16
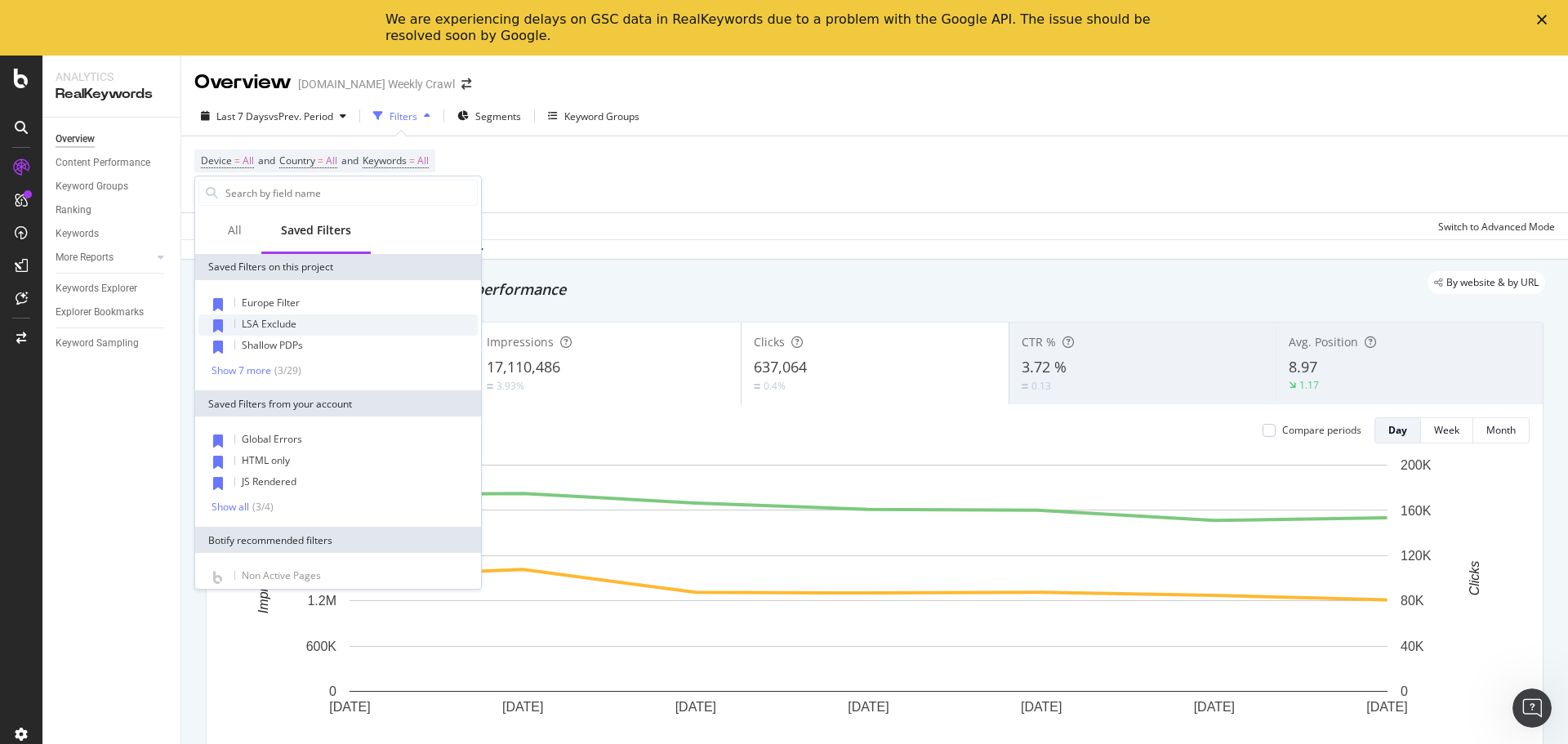
click at [307, 330] on div "LSA Exclude" at bounding box center [338, 324] width 280 height 21
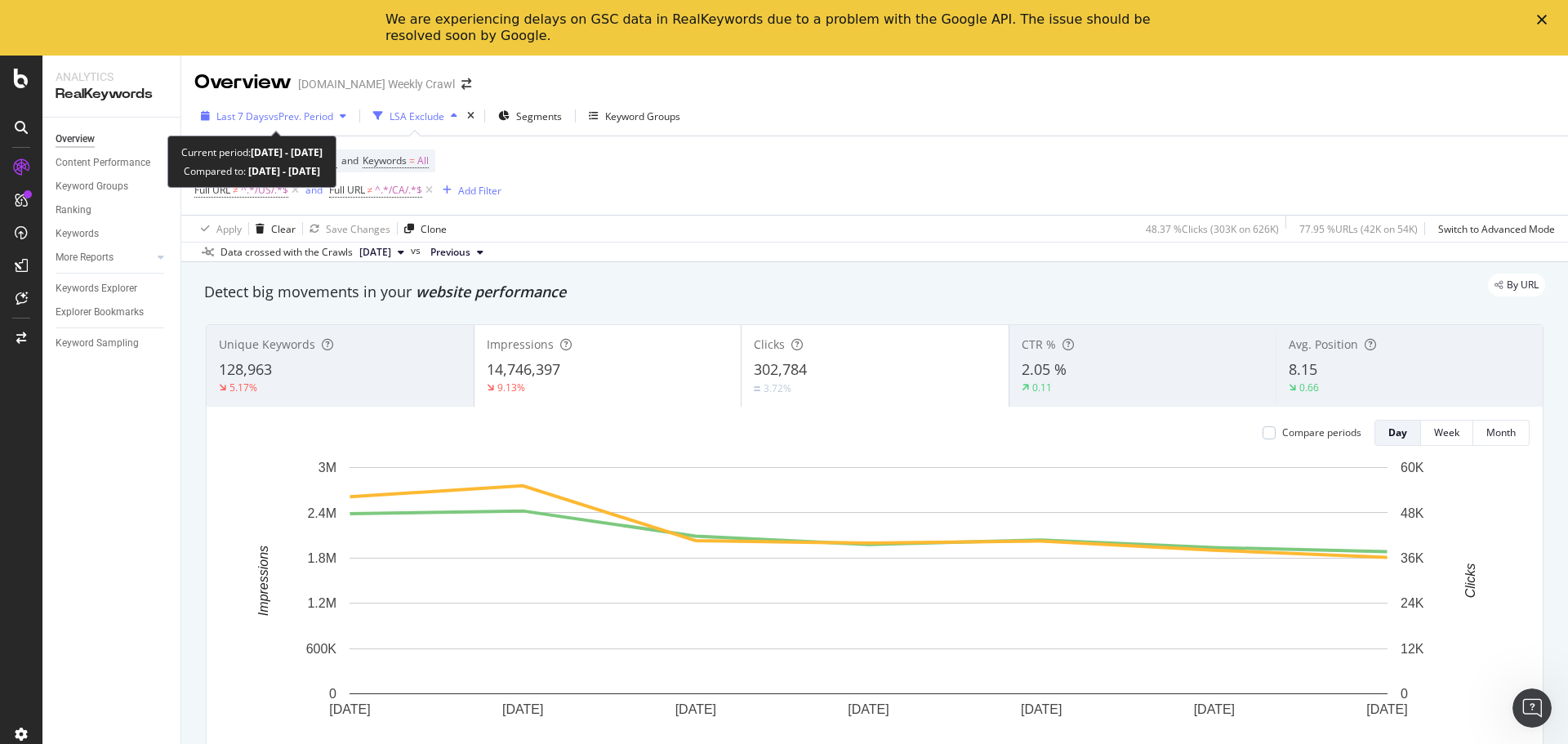
click at [338, 116] on div "button" at bounding box center [343, 116] width 20 height 10
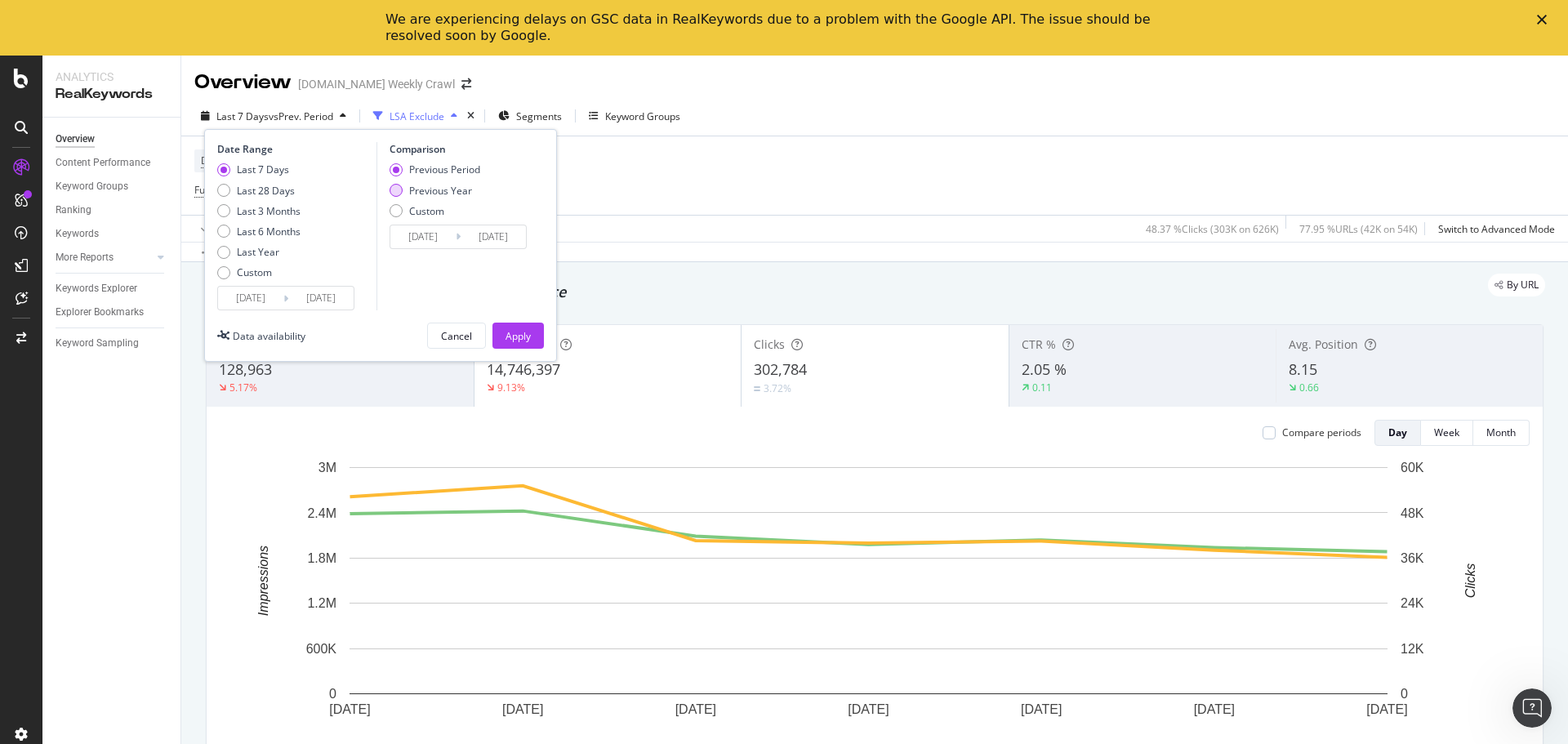
click at [422, 191] on div "Previous Year" at bounding box center [440, 191] width 63 height 14
type input "[DATE]"
click at [535, 336] on button "Apply" at bounding box center [518, 335] width 52 height 26
